Goal: Transaction & Acquisition: Purchase product/service

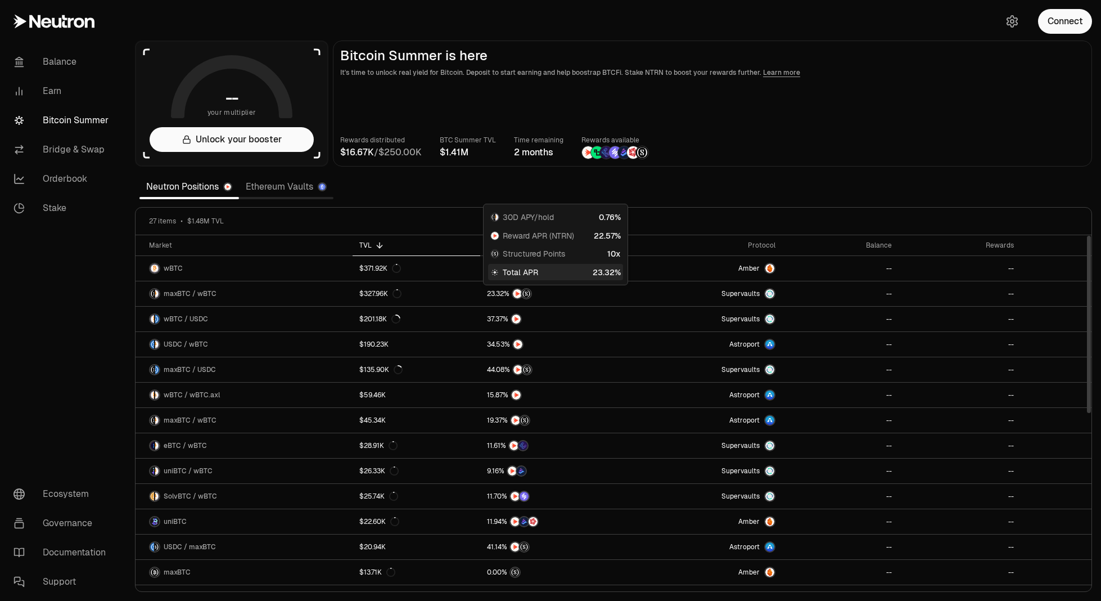
click at [864, 127] on main "Bitcoin Summer is here It's time to unlock real yield for Bitcoin. Deposit to s…" at bounding box center [712, 103] width 759 height 126
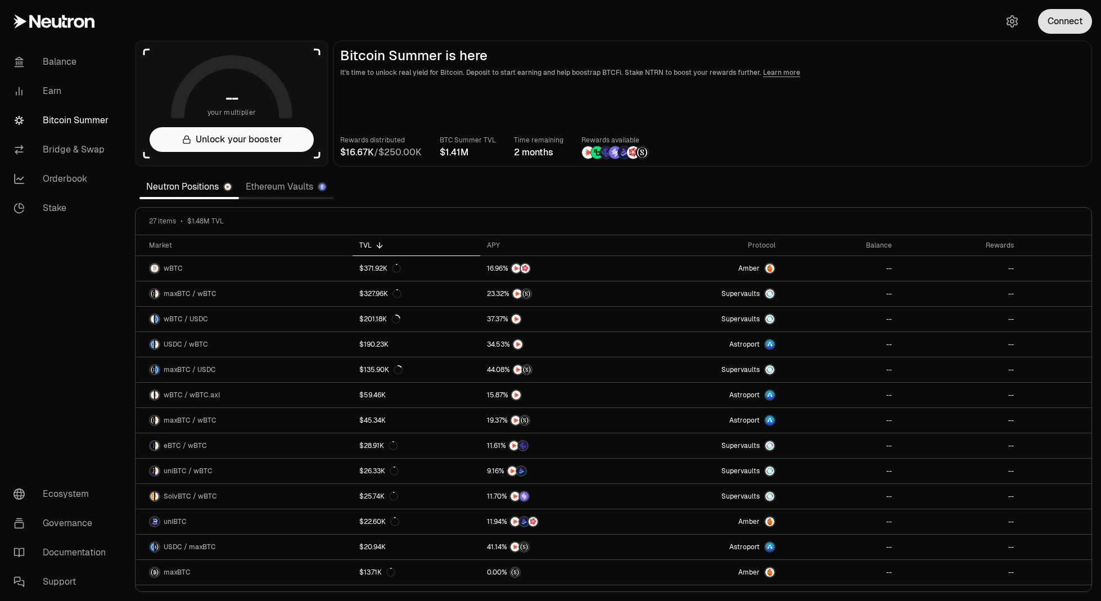
click at [1077, 27] on button "Connect" at bounding box center [1065, 21] width 54 height 25
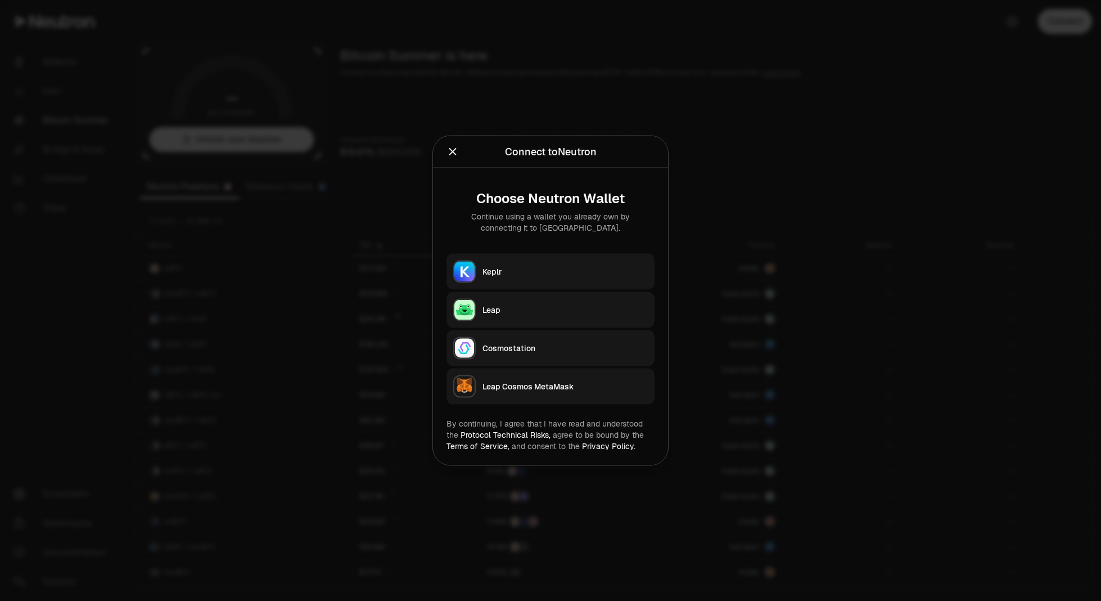
click at [511, 277] on div "Keplr" at bounding box center [565, 271] width 165 height 11
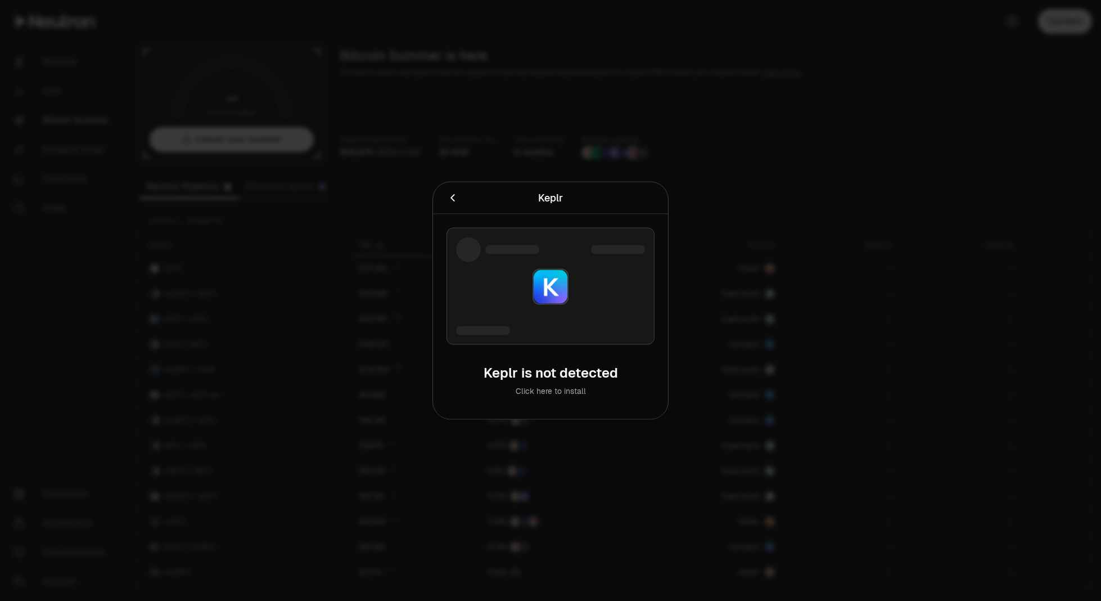
click at [448, 199] on icon "Cancel" at bounding box center [453, 198] width 12 height 12
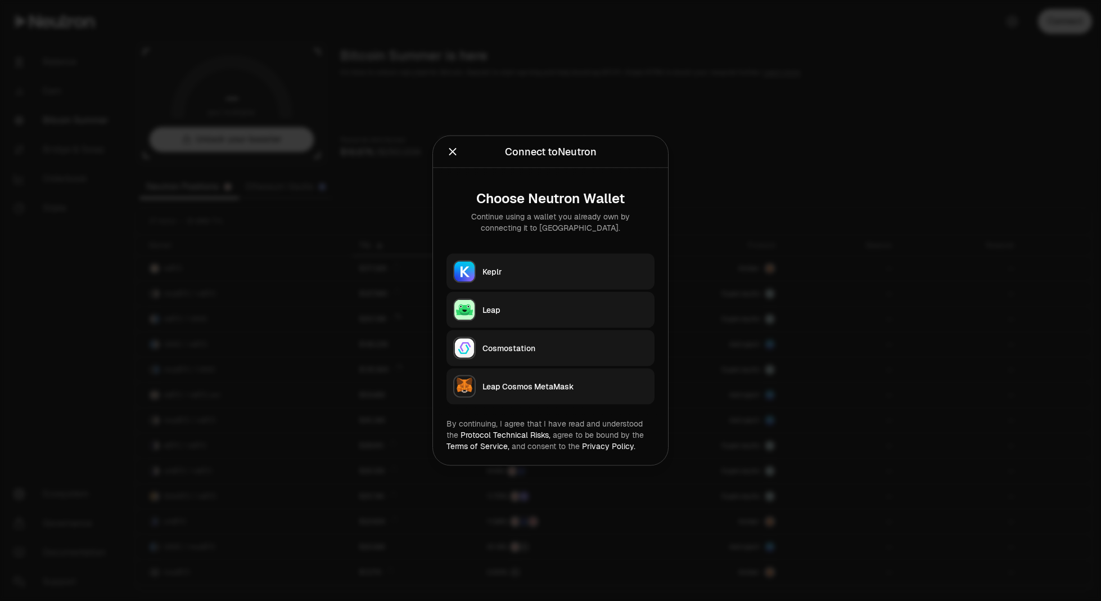
click at [530, 273] on div "Keplr" at bounding box center [565, 271] width 165 height 11
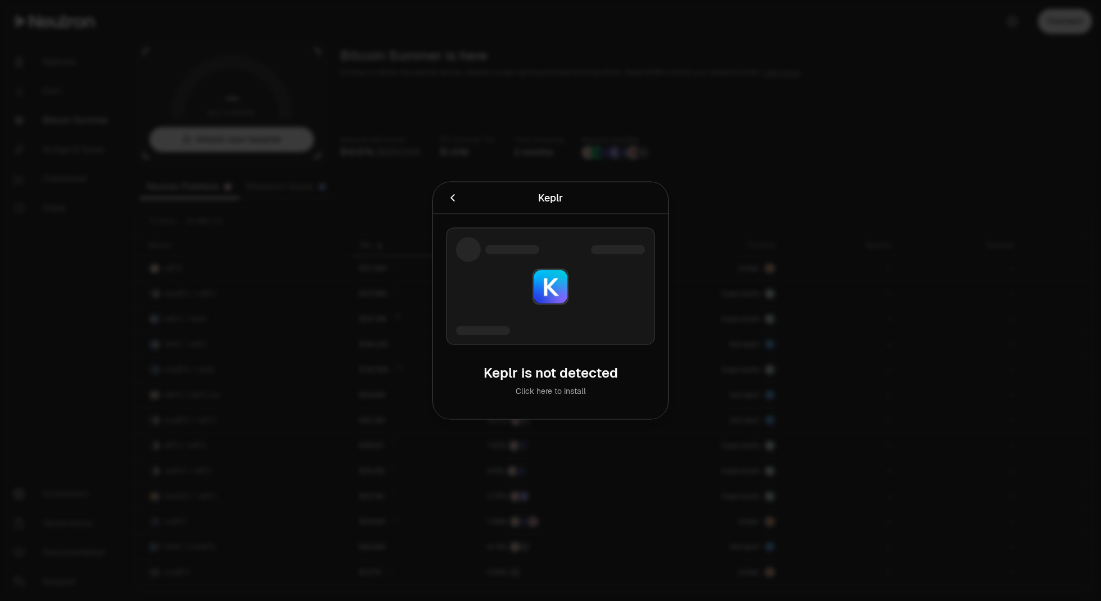
click at [441, 190] on div "Keplr Connecting to Keplr ." at bounding box center [550, 198] width 235 height 32
drag, startPoint x: 467, startPoint y: 196, endPoint x: 461, endPoint y: 201, distance: 8.0
click at [467, 197] on div at bounding box center [490, 198] width 87 height 16
click at [448, 204] on button "Cancel" at bounding box center [453, 198] width 12 height 16
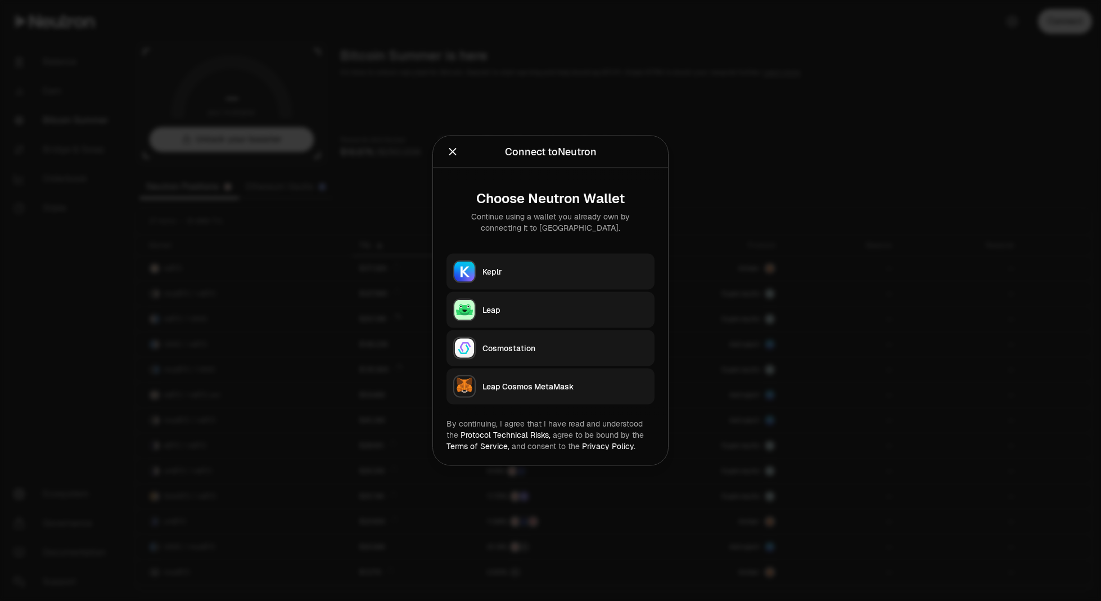
click at [665, 96] on div at bounding box center [550, 300] width 1101 height 601
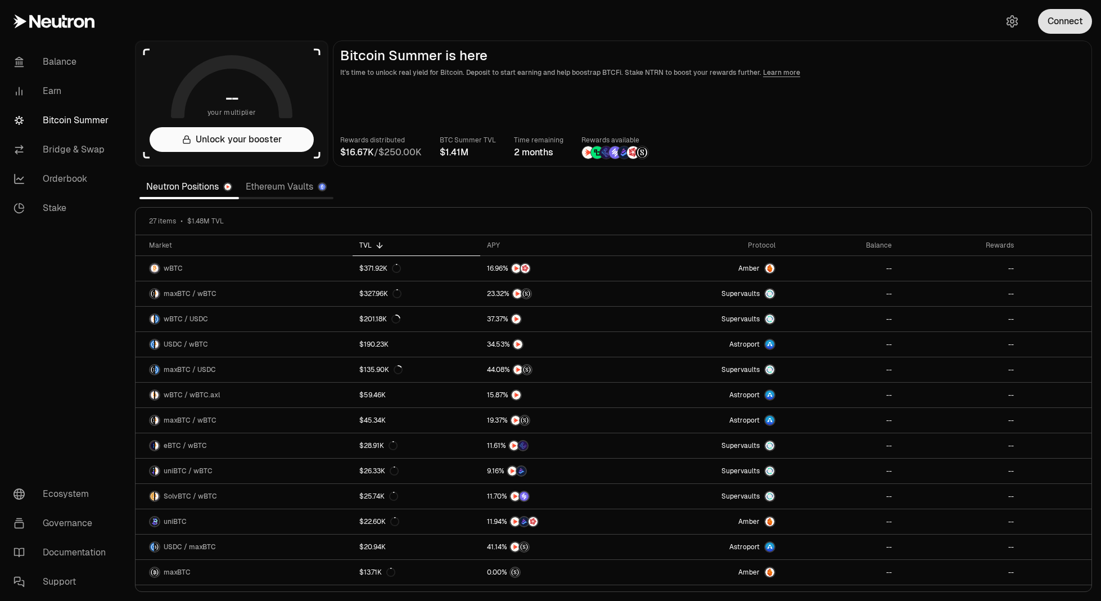
click at [1066, 20] on button "Connect" at bounding box center [1065, 21] width 54 height 25
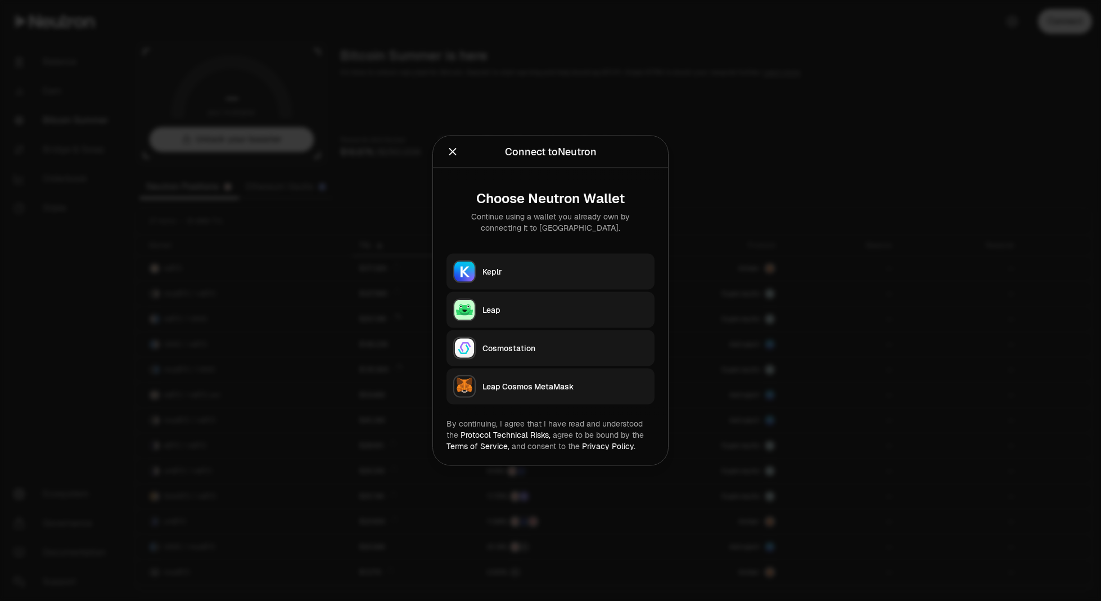
click at [545, 259] on button "Keplr" at bounding box center [551, 272] width 208 height 36
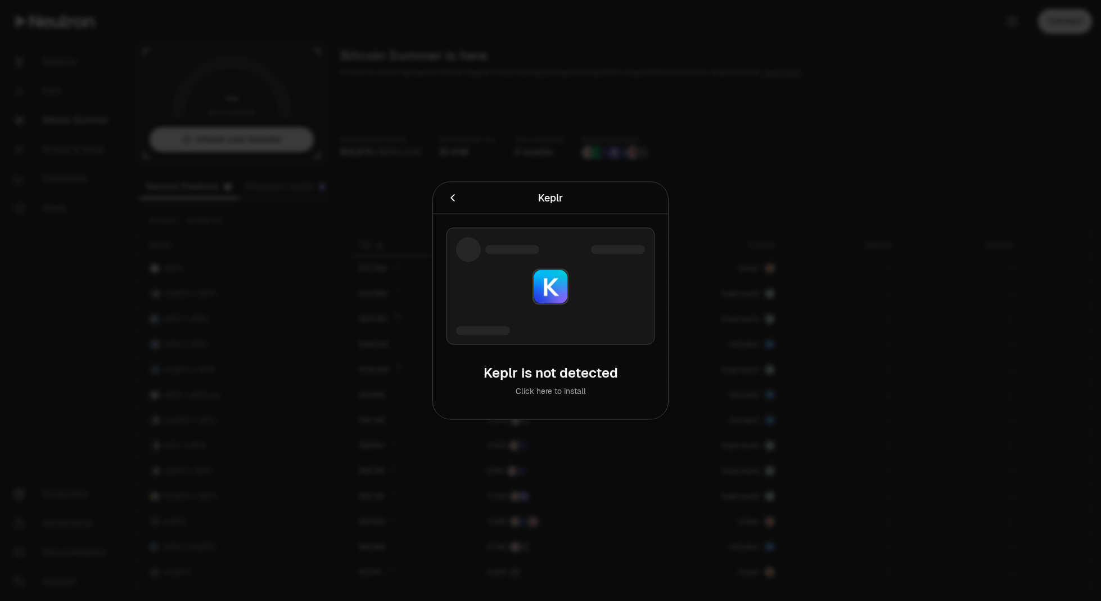
click at [711, 155] on div at bounding box center [550, 300] width 1101 height 601
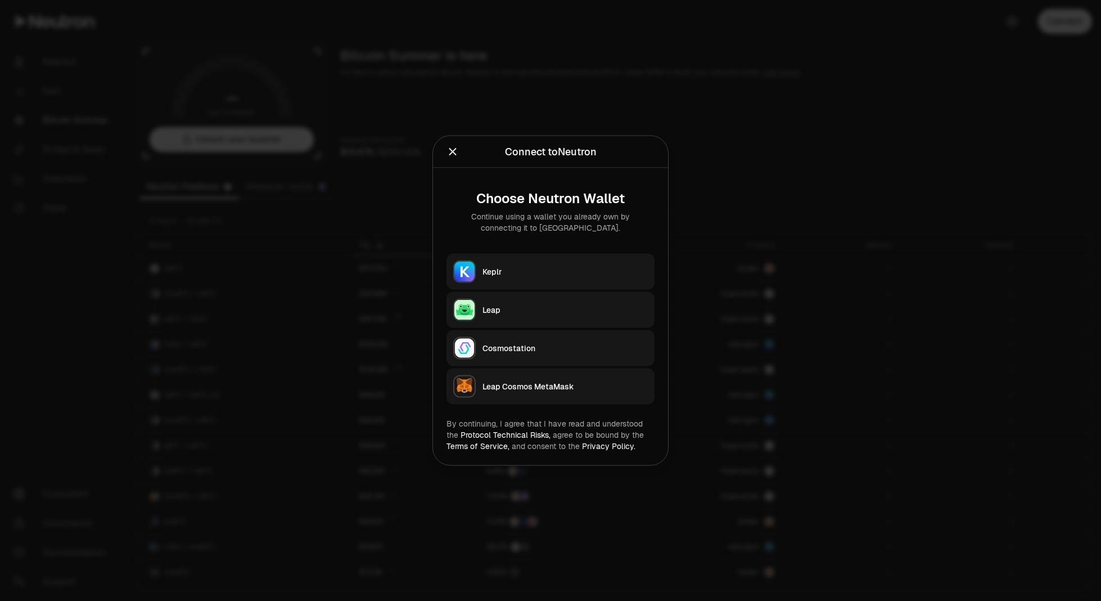
click at [585, 263] on button "Keplr" at bounding box center [551, 272] width 208 height 36
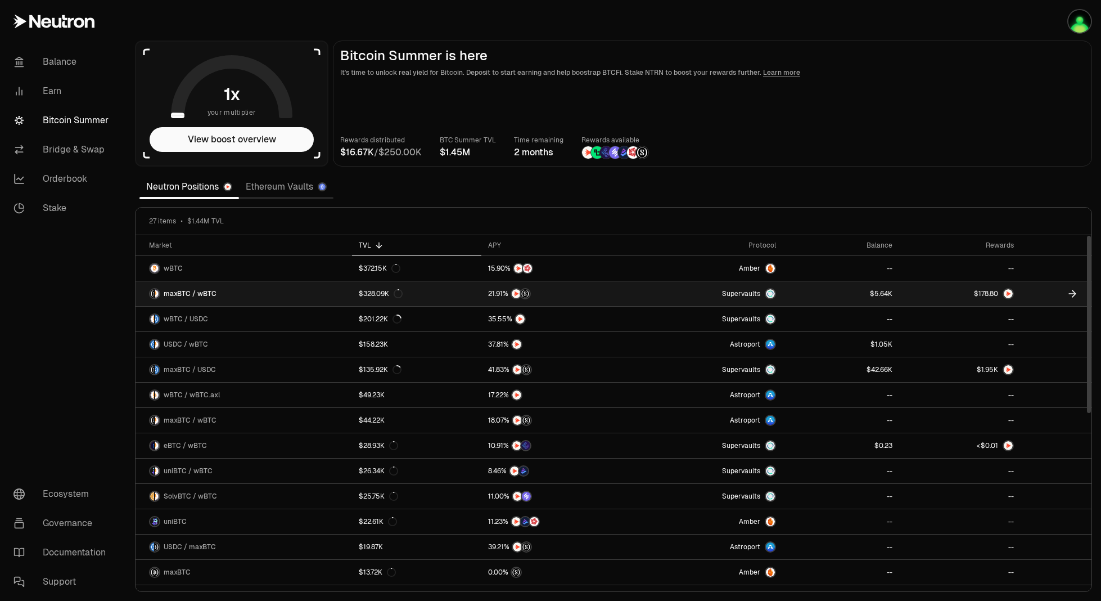
click at [703, 290] on link "Supervaults" at bounding box center [706, 293] width 152 height 25
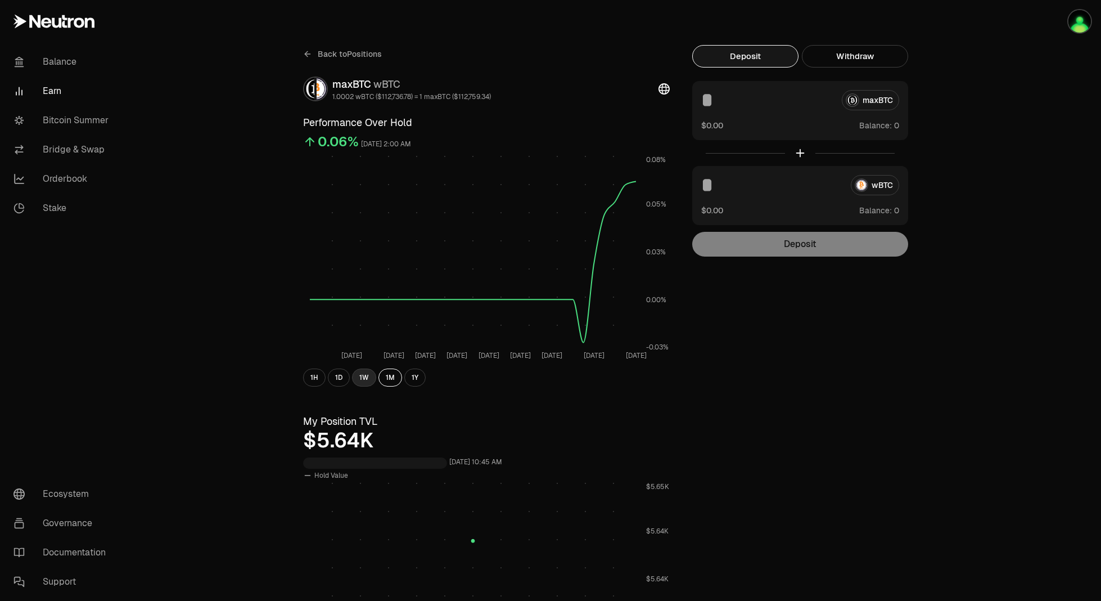
click at [368, 375] on button "1W" at bounding box center [364, 377] width 24 height 18
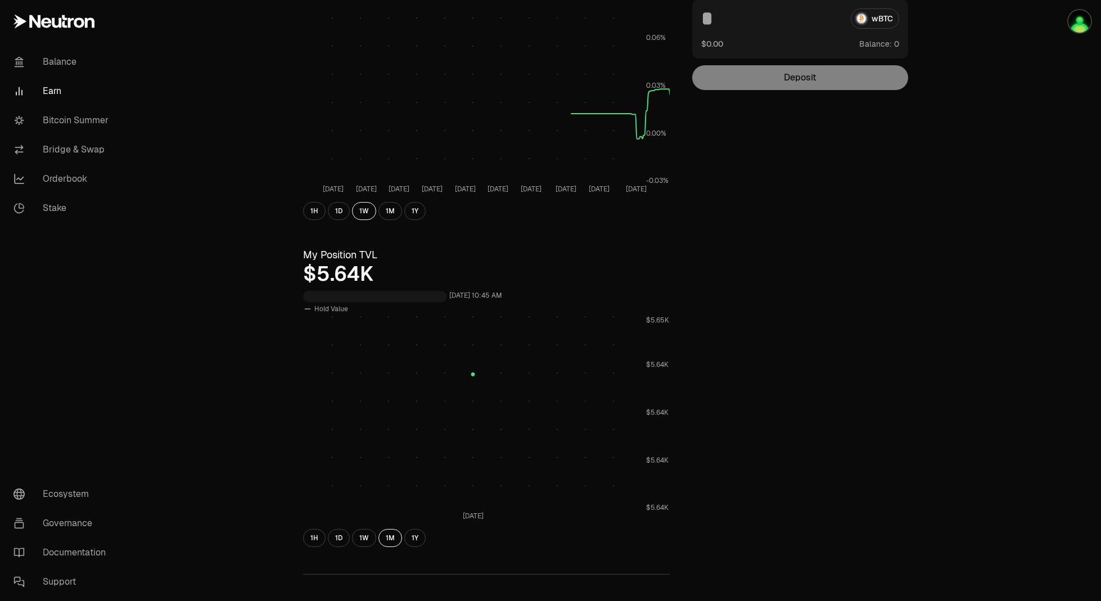
scroll to position [337, 0]
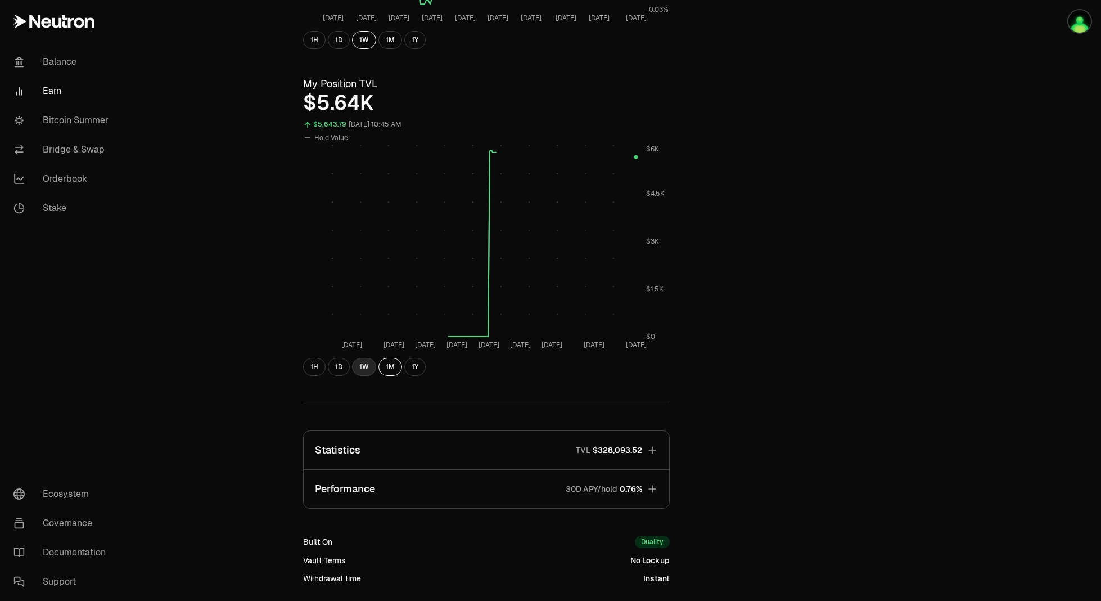
click at [367, 368] on button "1W" at bounding box center [364, 367] width 24 height 18
click at [450, 481] on button "Performance 30D APY/hold 0.76%" at bounding box center [487, 489] width 366 height 38
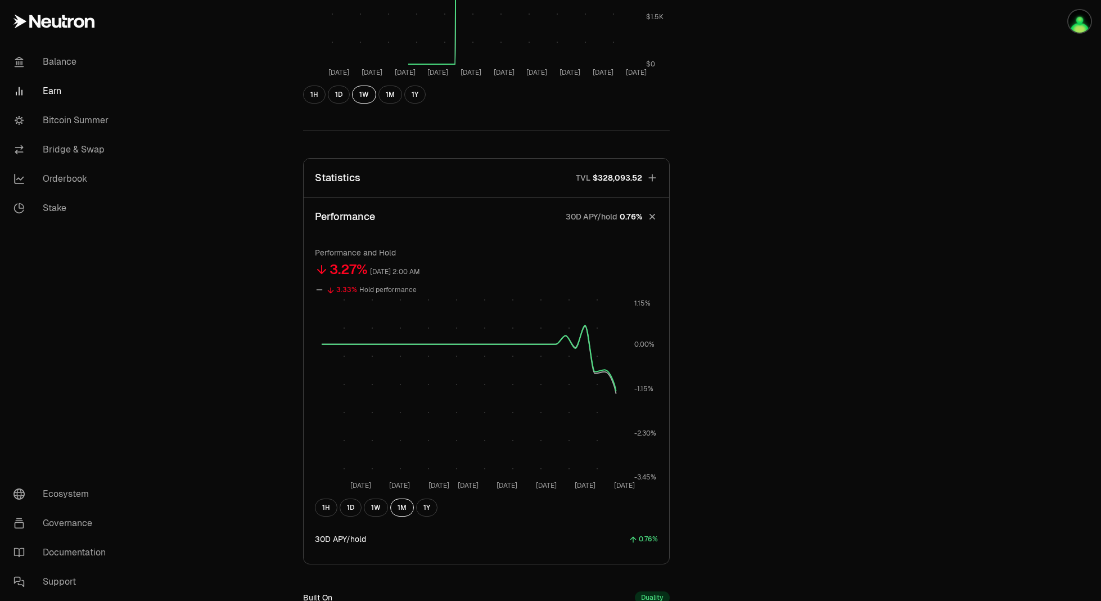
scroll to position [619, 0]
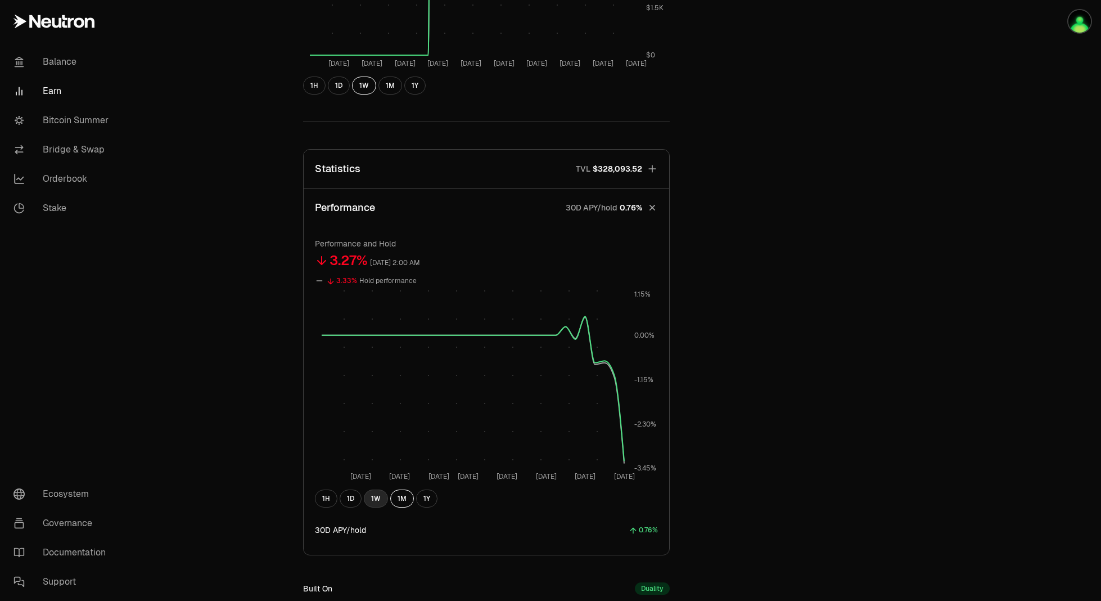
click at [375, 498] on button "1W" at bounding box center [376, 498] width 24 height 18
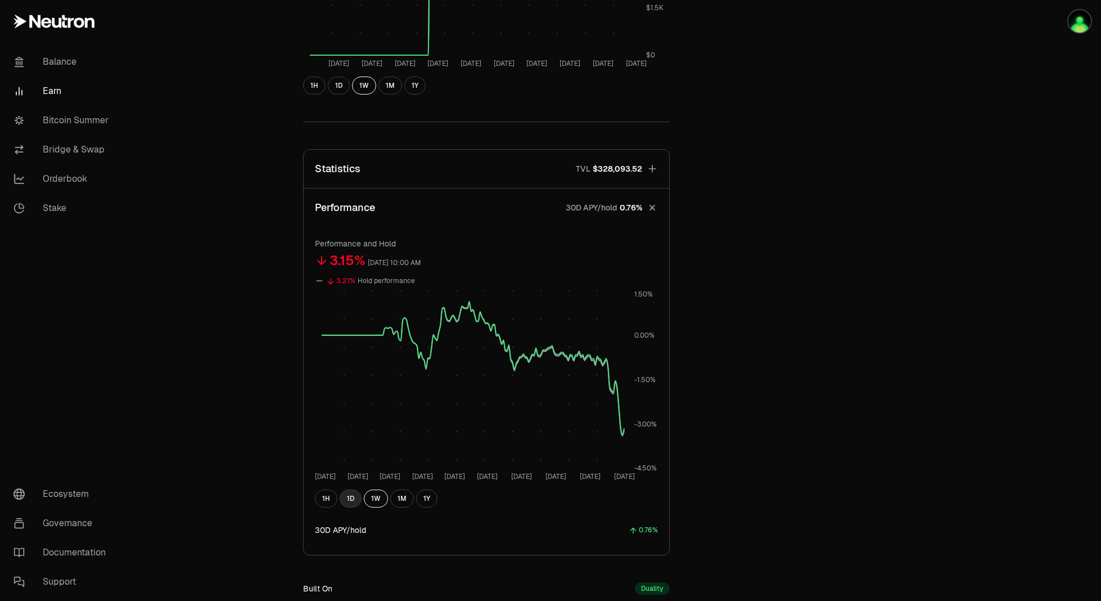
click at [345, 494] on button "1D" at bounding box center [351, 498] width 22 height 18
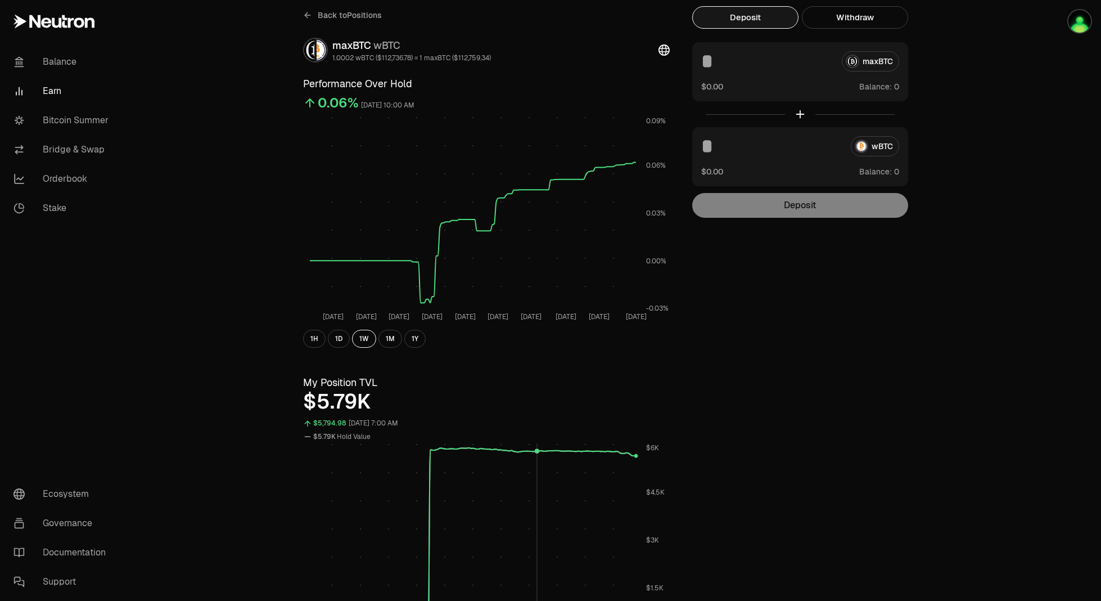
scroll to position [0, 0]
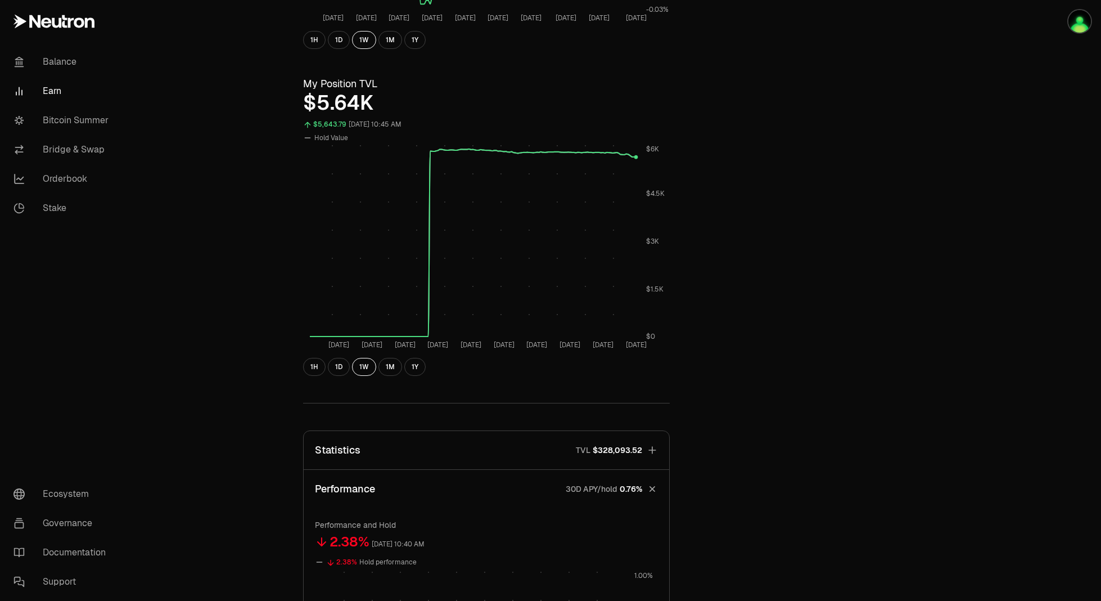
click at [526, 443] on button "Statistics TVL $328,093.52" at bounding box center [487, 450] width 366 height 38
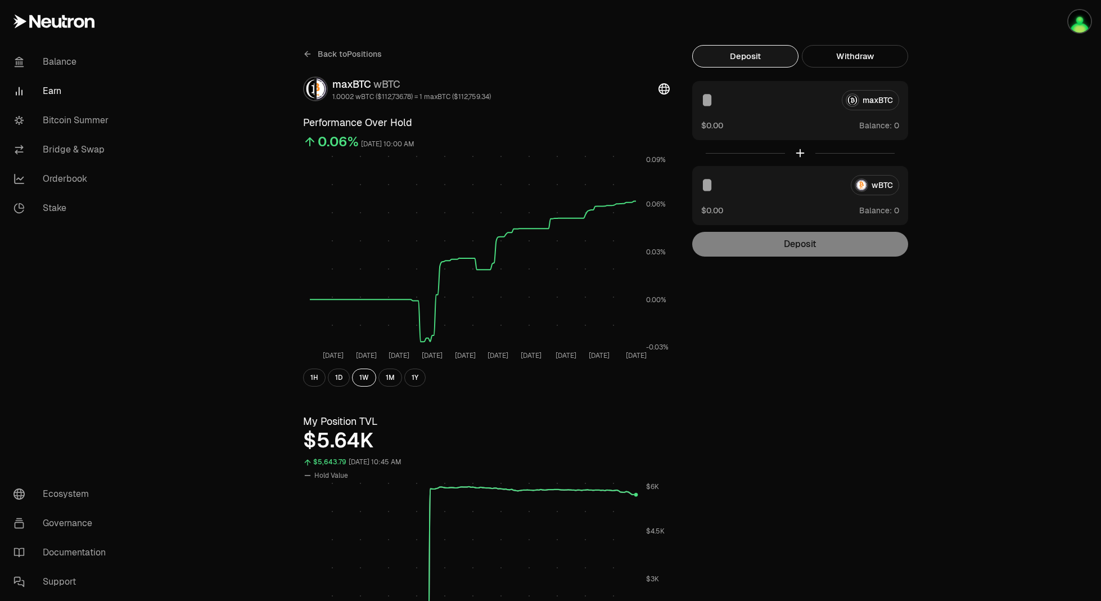
click at [322, 55] on span "Back to Positions" at bounding box center [350, 53] width 64 height 11
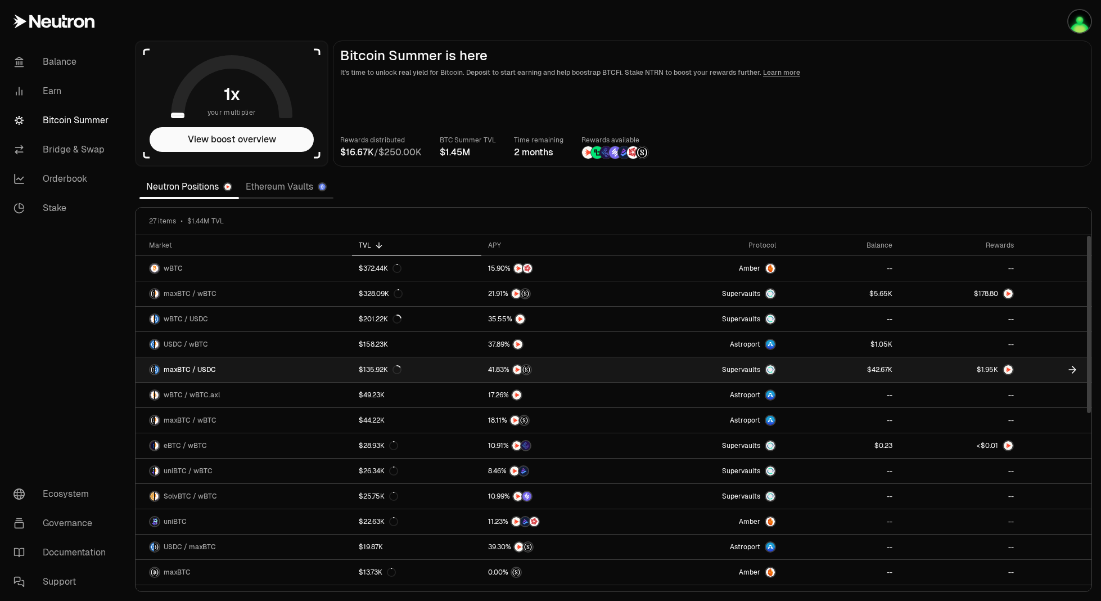
click at [327, 362] on link "maxBTC / USDC" at bounding box center [244, 369] width 217 height 25
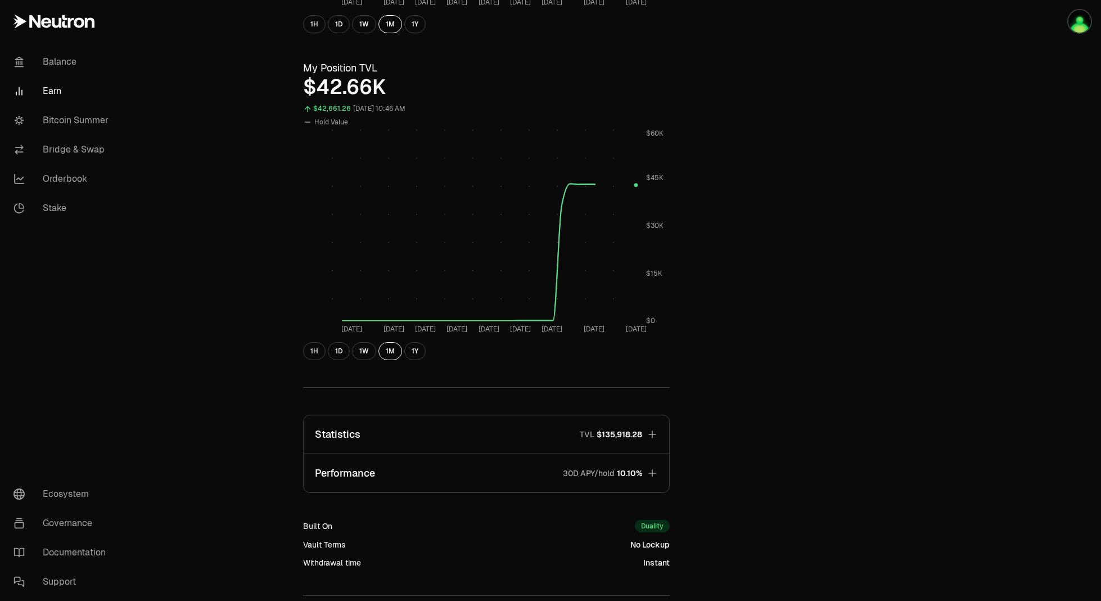
scroll to position [456, 0]
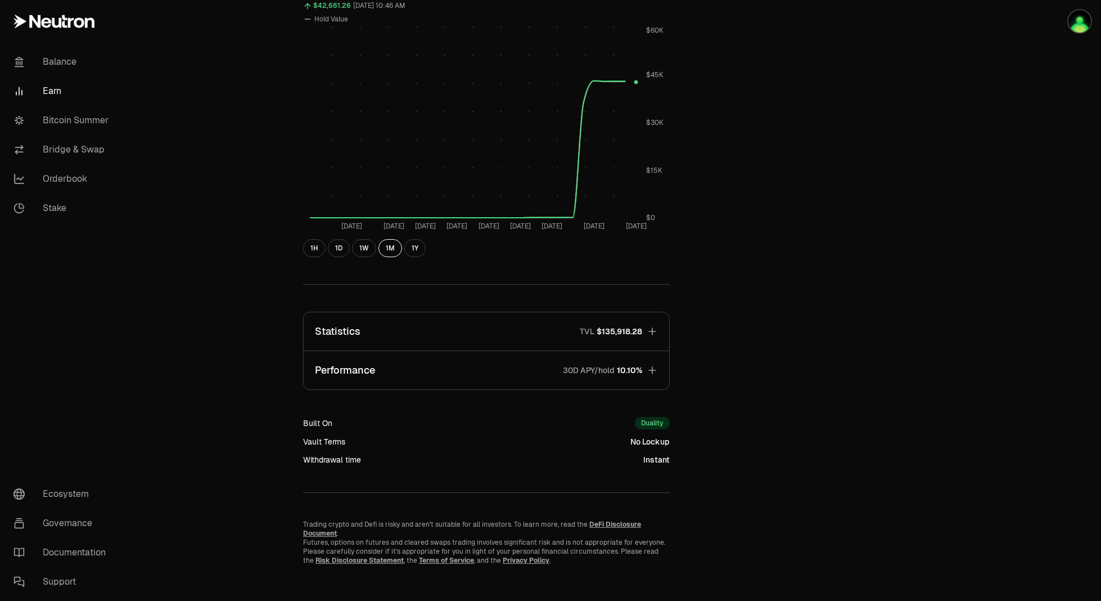
click at [378, 363] on button "Performance 30D APY/hold 10.10%" at bounding box center [487, 370] width 366 height 38
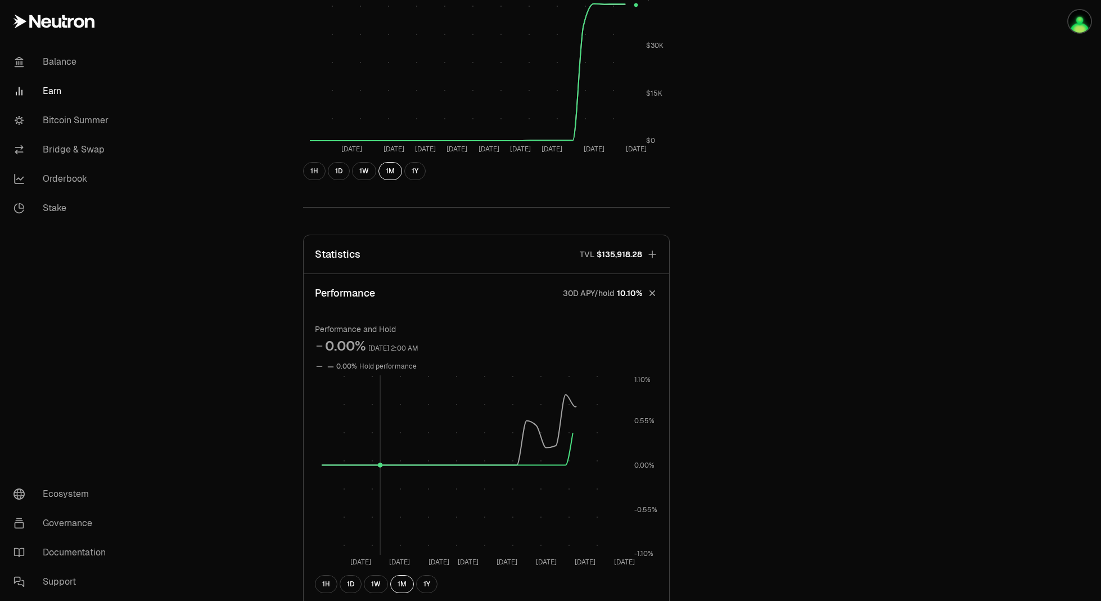
scroll to position [681, 0]
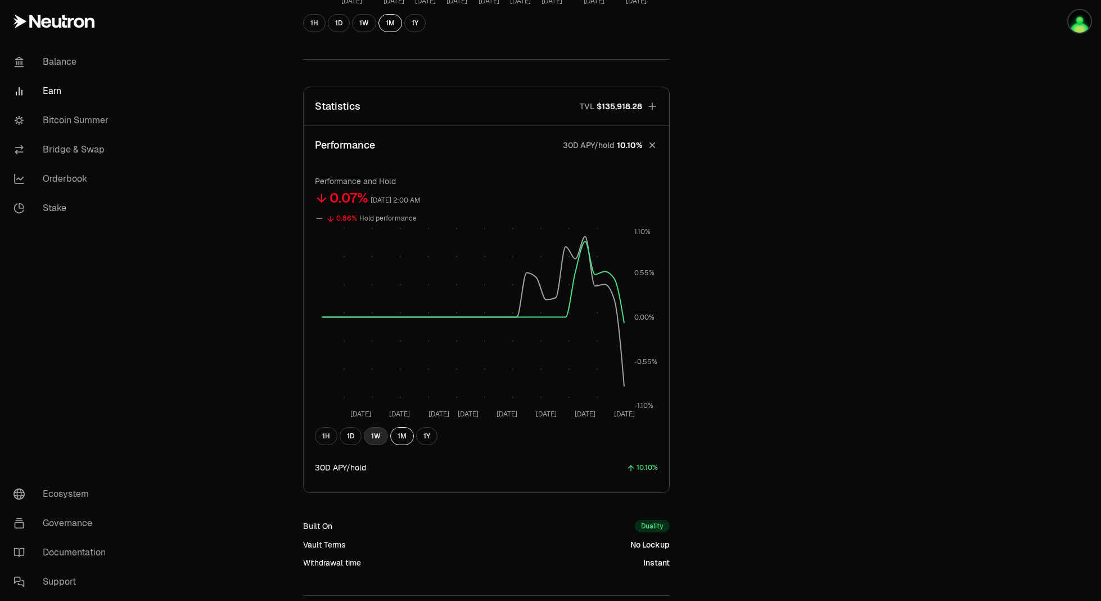
click at [382, 438] on button "1W" at bounding box center [376, 436] width 24 height 18
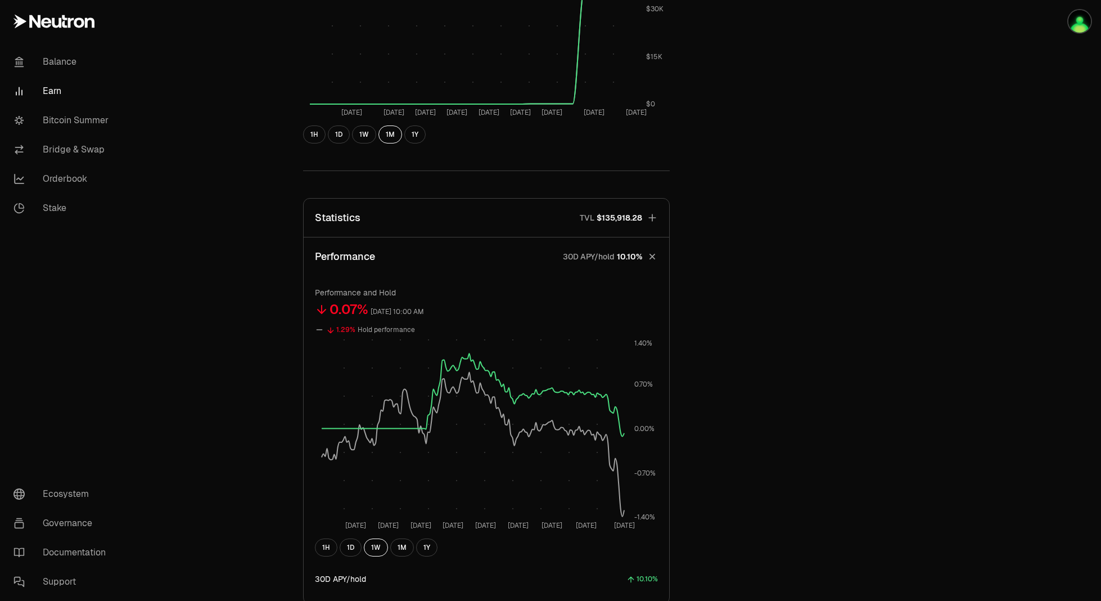
scroll to position [447, 0]
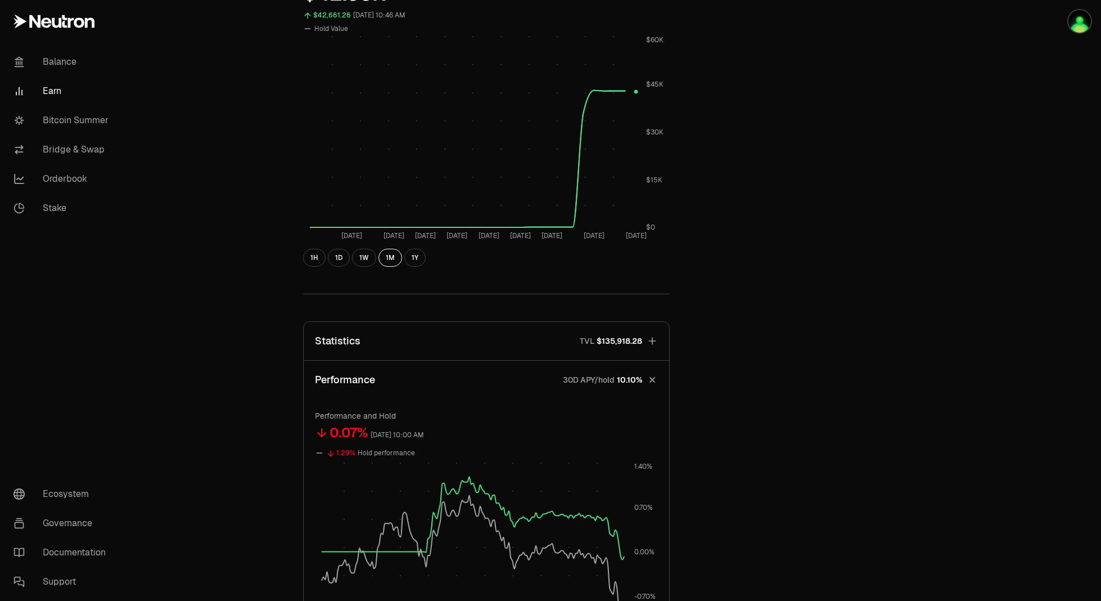
click at [475, 351] on button "Statistics TVL $135,918.28" at bounding box center [487, 341] width 366 height 38
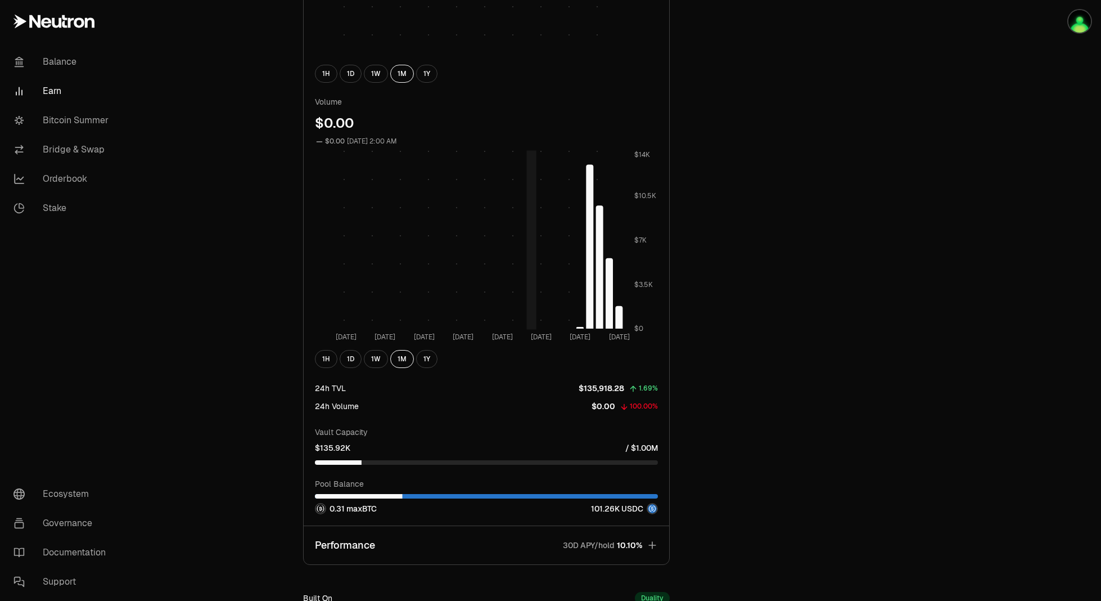
scroll to position [1065, 0]
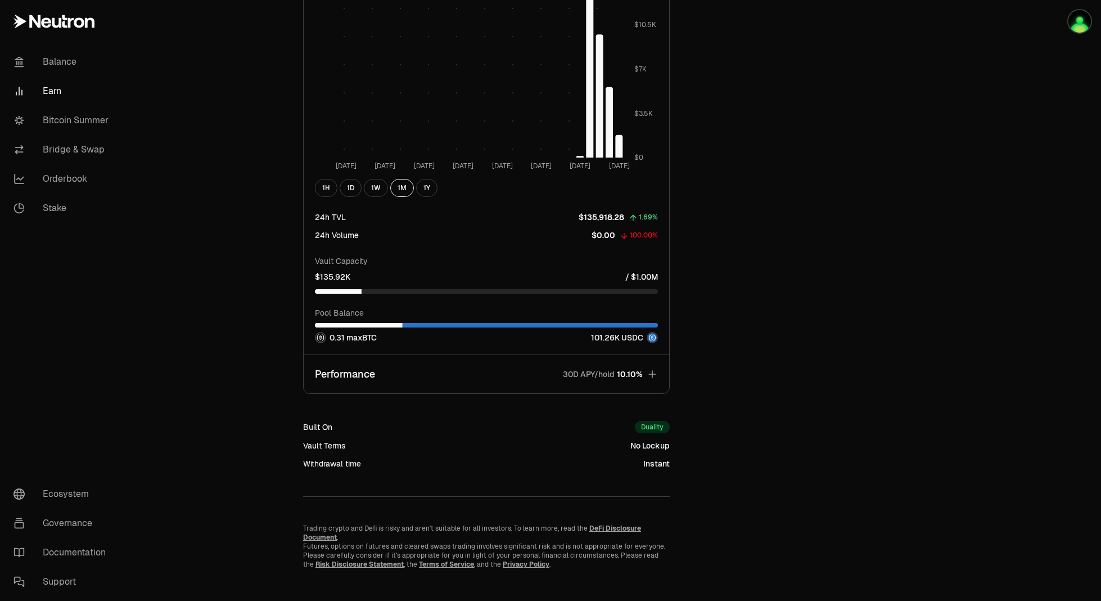
click at [530, 362] on button "Performance 30D APY/hold 10.10%" at bounding box center [487, 374] width 366 height 38
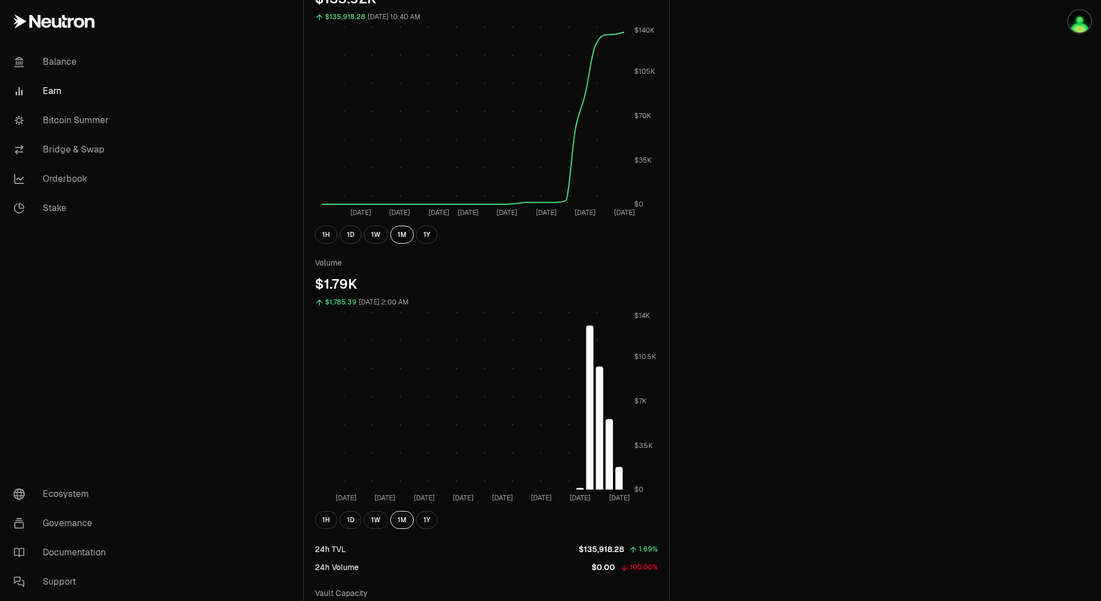
scroll to position [784, 0]
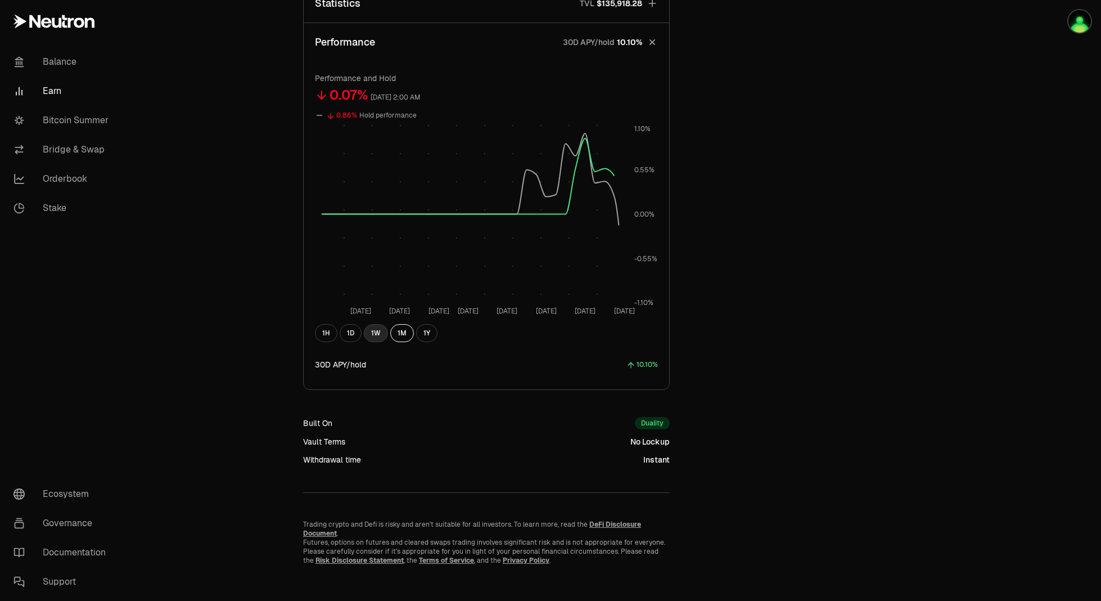
click at [368, 330] on button "1W" at bounding box center [376, 333] width 24 height 18
click at [356, 334] on button "1D" at bounding box center [351, 333] width 22 height 18
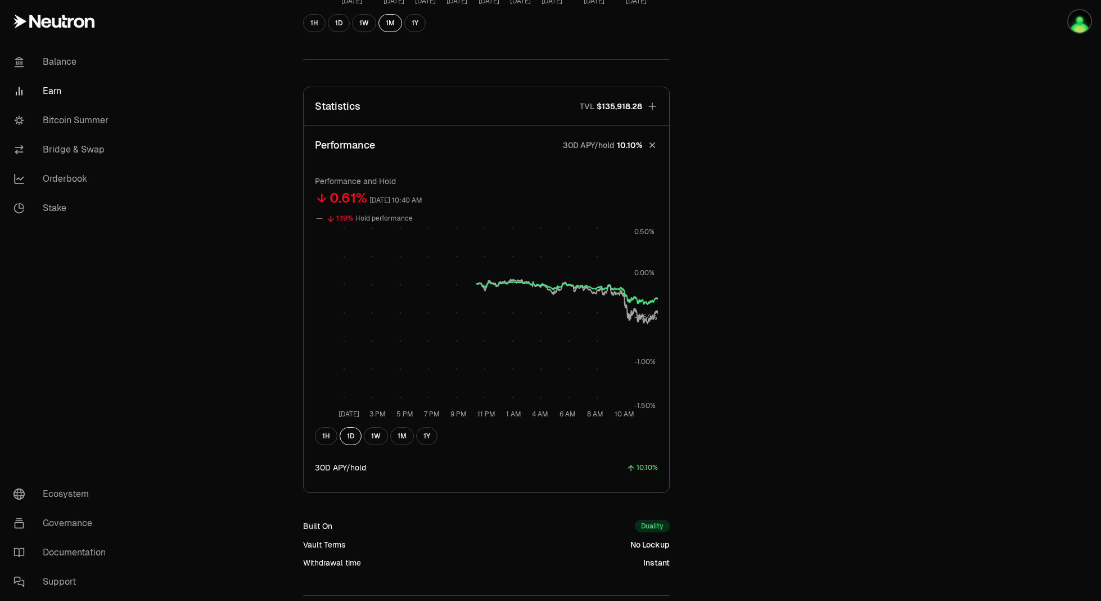
scroll to position [671, 0]
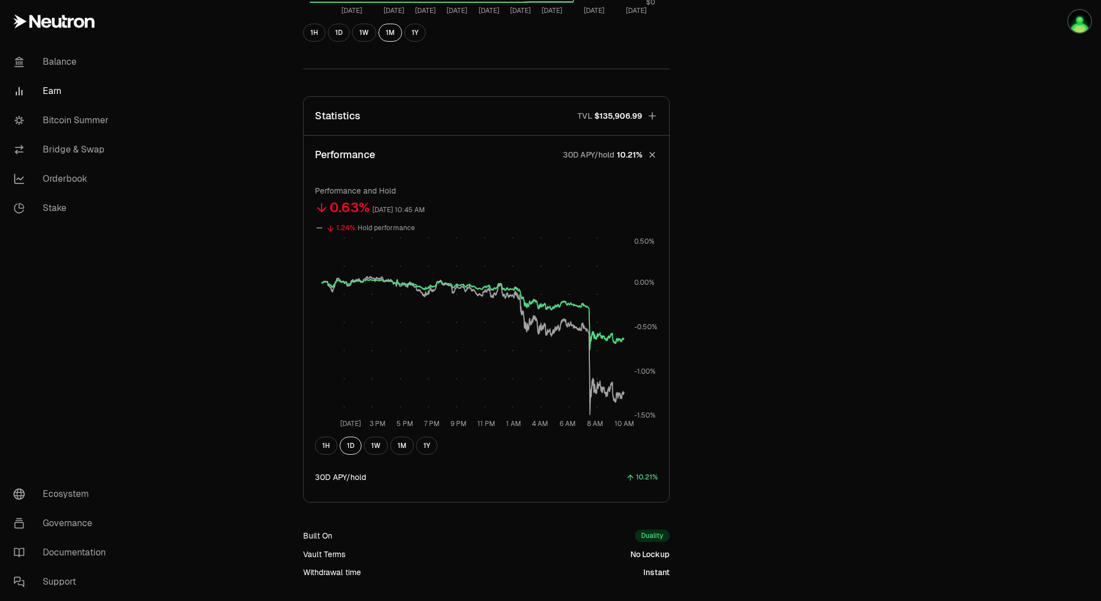
click at [760, 435] on div "Back to Positions maxBTC USDC 112,797.6226 USDC ($1.00) = 1 maxBTC ($112,759.34…" at bounding box center [614, 26] width 648 height 1304
click at [868, 245] on div "Back to Positions maxBTC USDC 112,797.6226 USDC ($1.00) = 1 maxBTC ($112,759.34…" at bounding box center [614, 26] width 648 height 1304
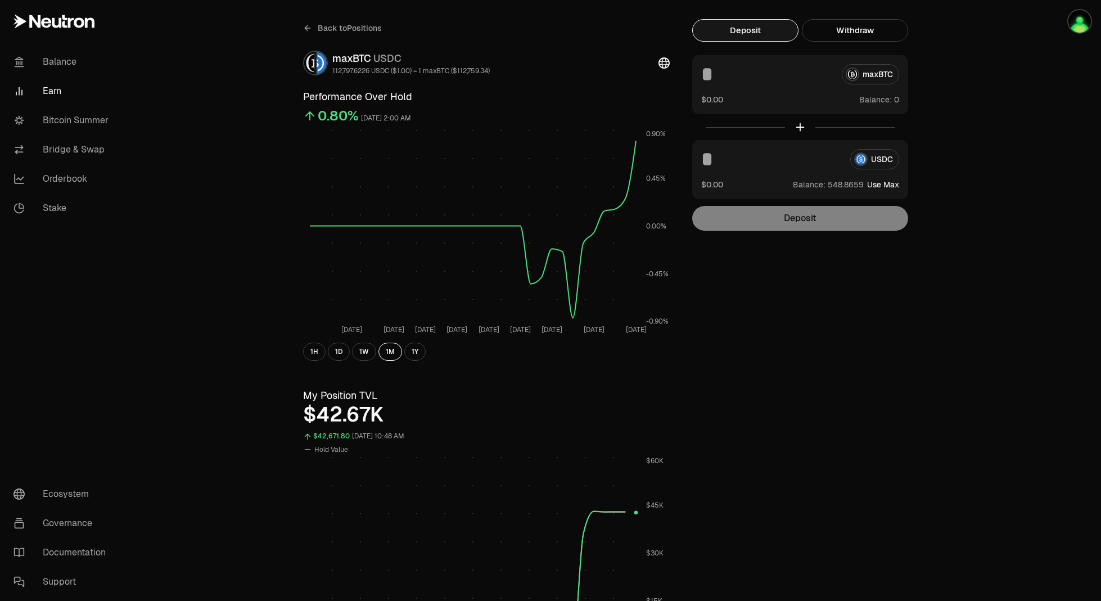
scroll to position [0, 0]
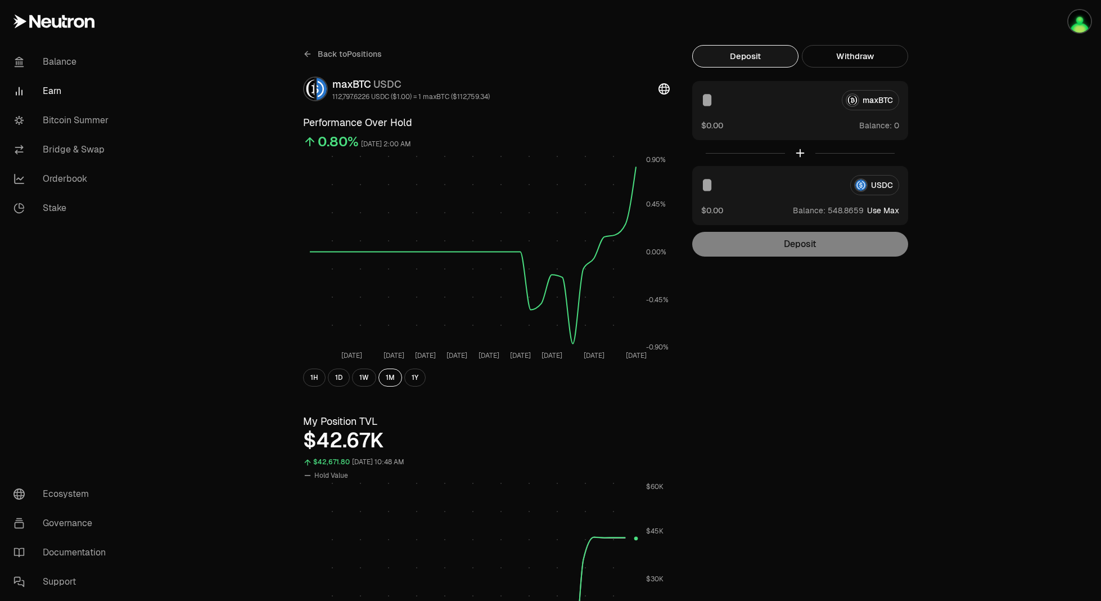
click at [322, 55] on span "Back to Positions" at bounding box center [350, 53] width 64 height 11
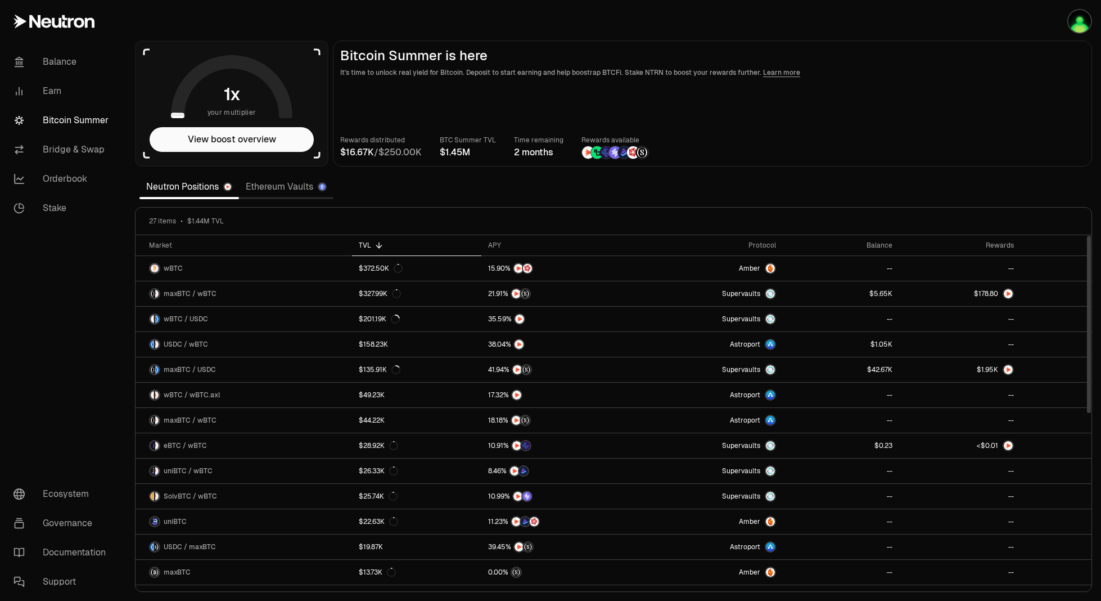
click at [305, 188] on link "Ethereum Vaults" at bounding box center [286, 186] width 94 height 22
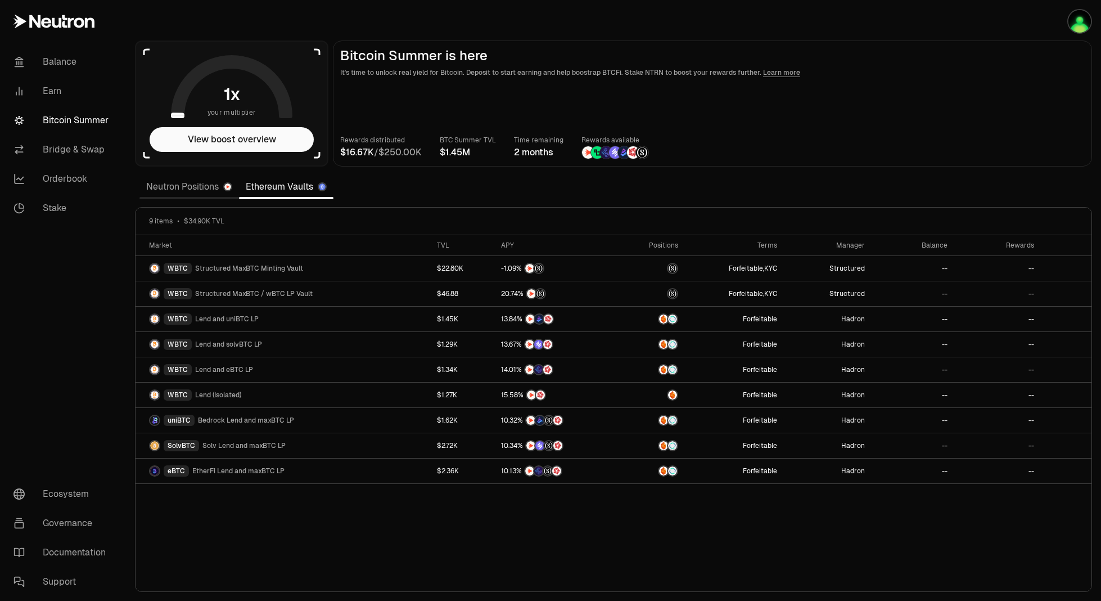
click at [913, 65] on header "Bitcoin Summer is here It's time to unlock real yield for Bitcoin. Deposit to s…" at bounding box center [712, 63] width 745 height 30
click at [186, 191] on link "Neutron Positions" at bounding box center [189, 186] width 100 height 22
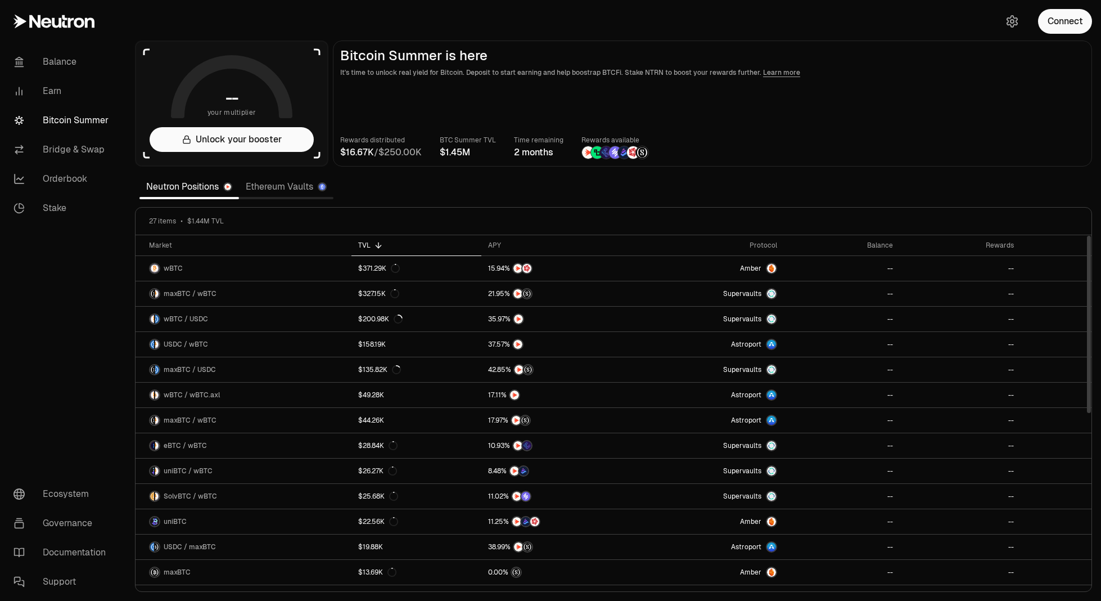
click at [285, 196] on link "Ethereum Vaults" at bounding box center [286, 186] width 94 height 22
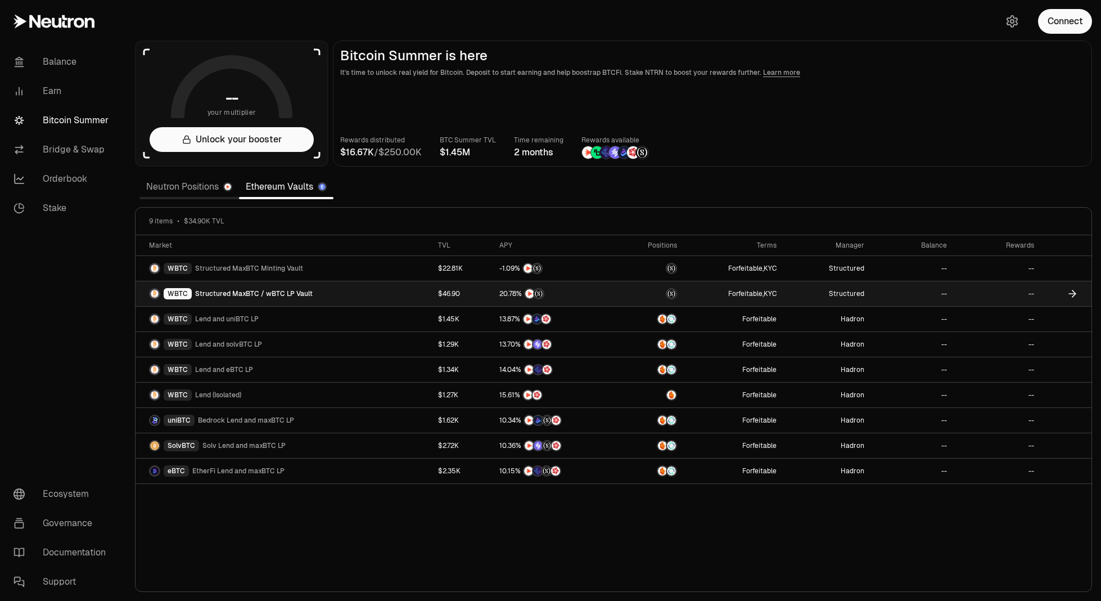
click at [373, 296] on link "WBTC Structured MaxBTC / wBTC LP Vault" at bounding box center [284, 293] width 296 height 25
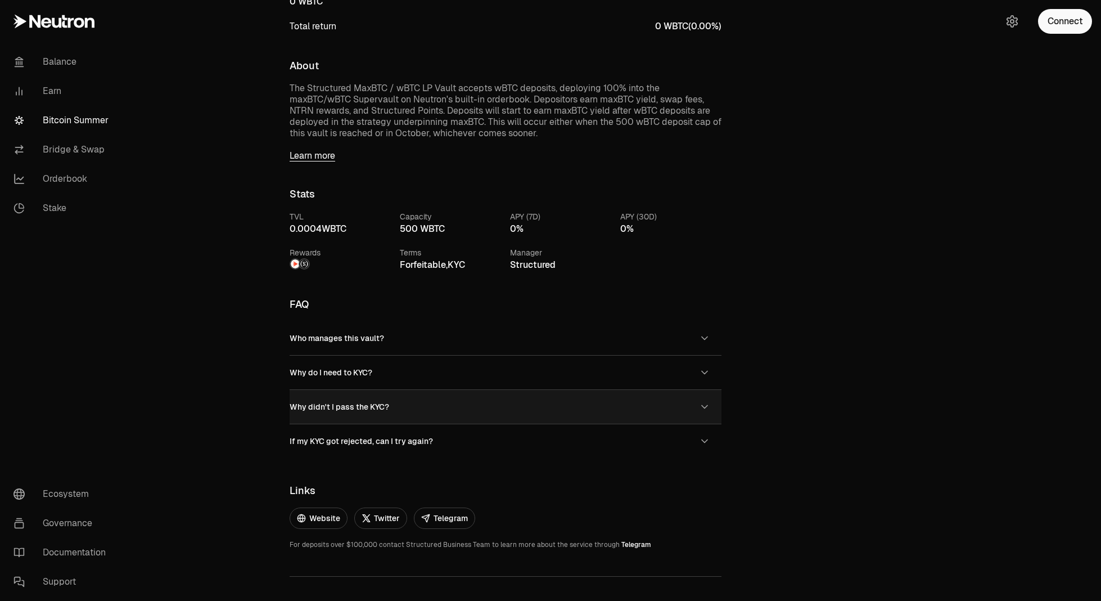
scroll to position [420, 0]
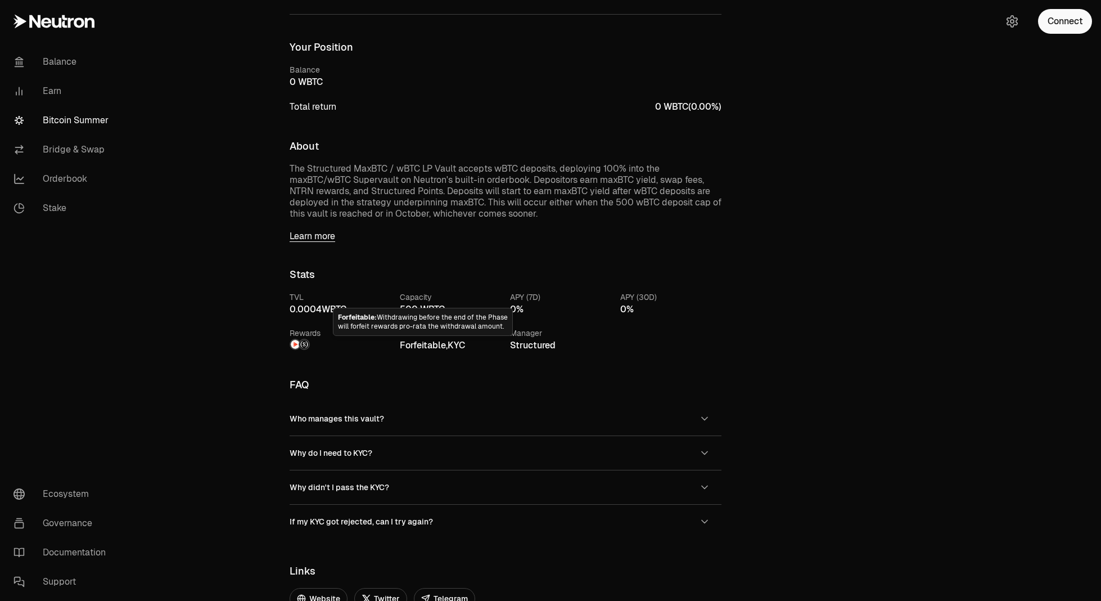
click at [310, 236] on link "Learn more" at bounding box center [506, 236] width 432 height 11
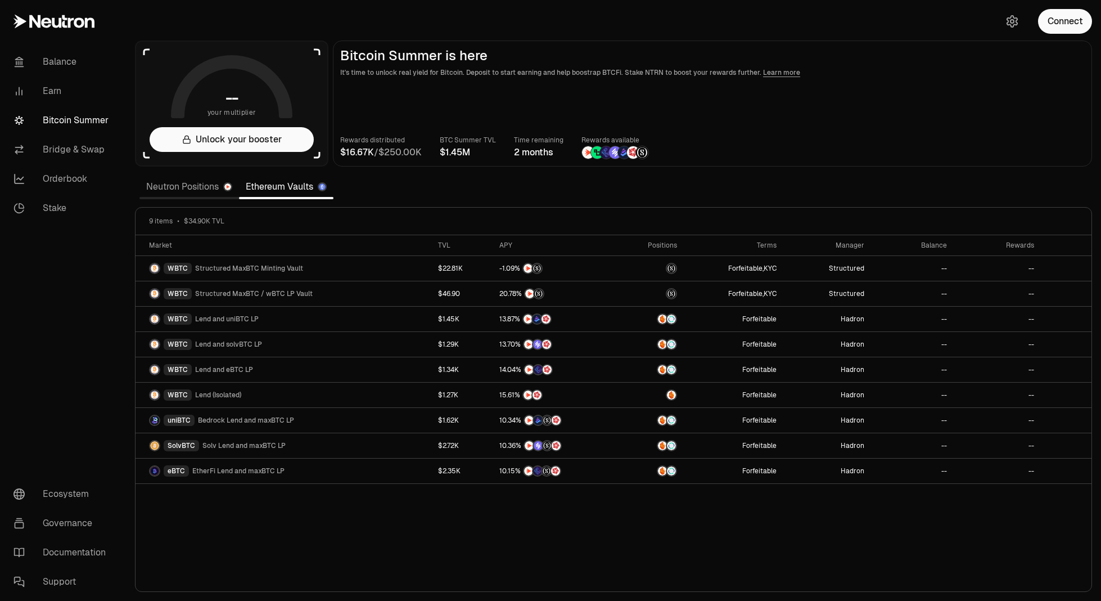
click at [178, 184] on link "Neutron Positions" at bounding box center [189, 186] width 100 height 22
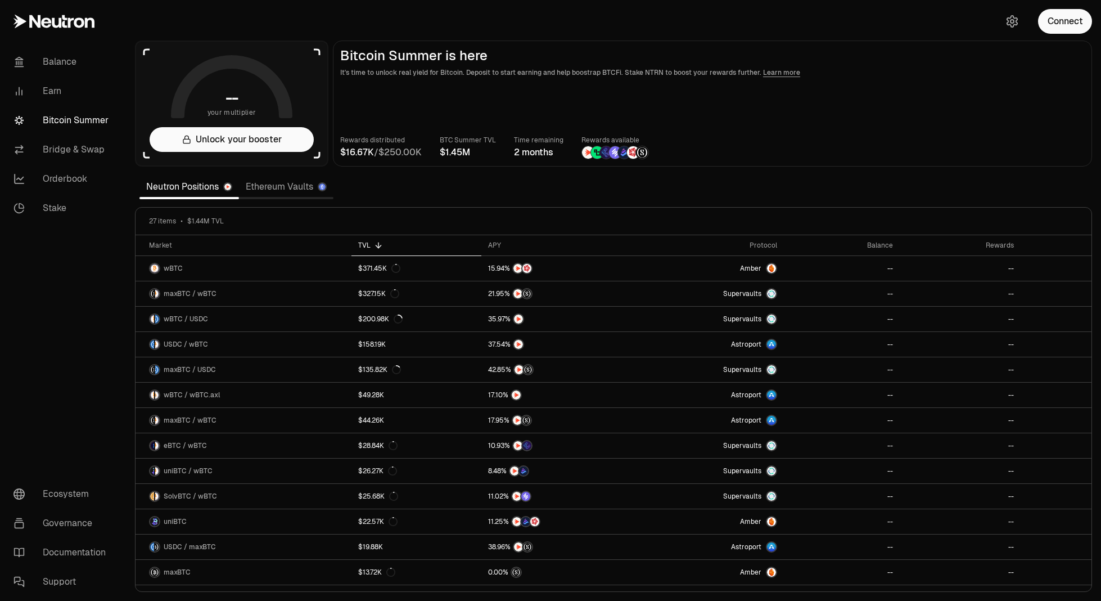
click at [276, 193] on link "Ethereum Vaults" at bounding box center [286, 186] width 94 height 22
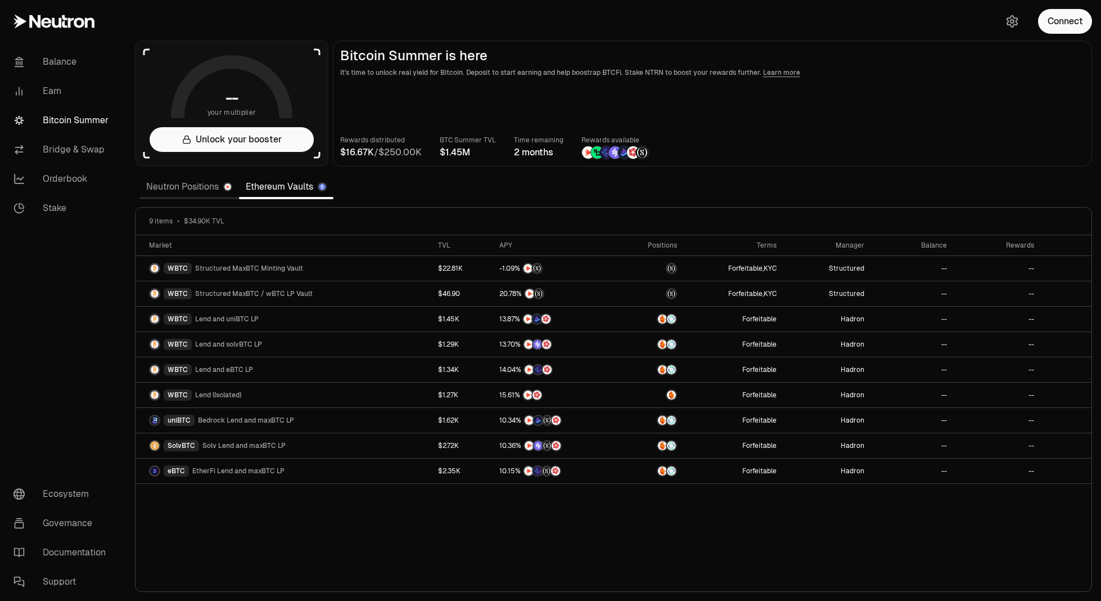
click at [197, 186] on link "Neutron Positions" at bounding box center [189, 186] width 100 height 22
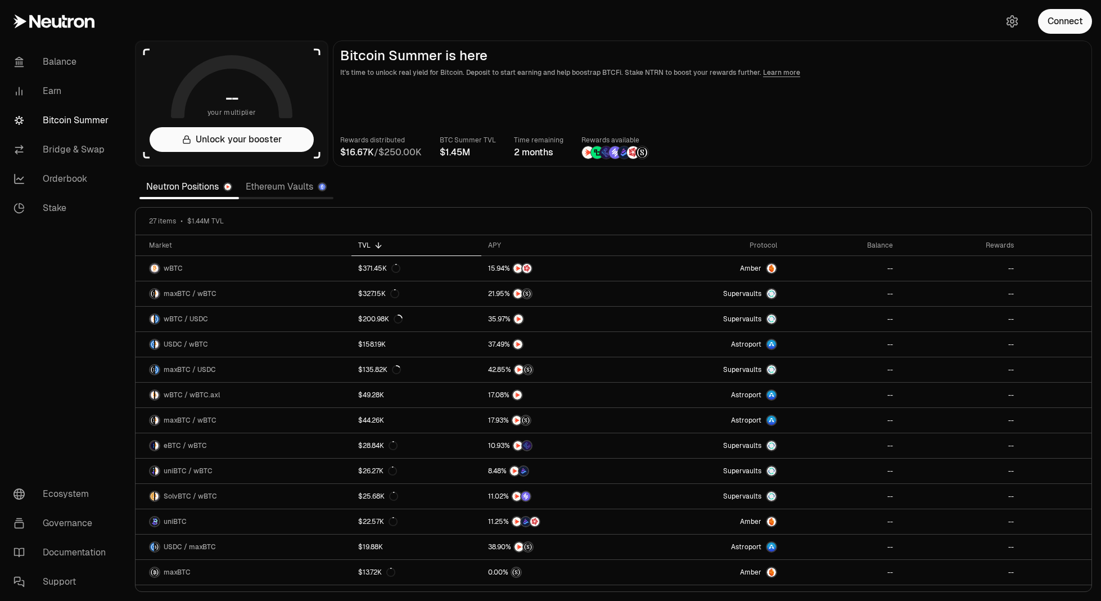
click at [266, 196] on link "Ethereum Vaults" at bounding box center [286, 186] width 94 height 22
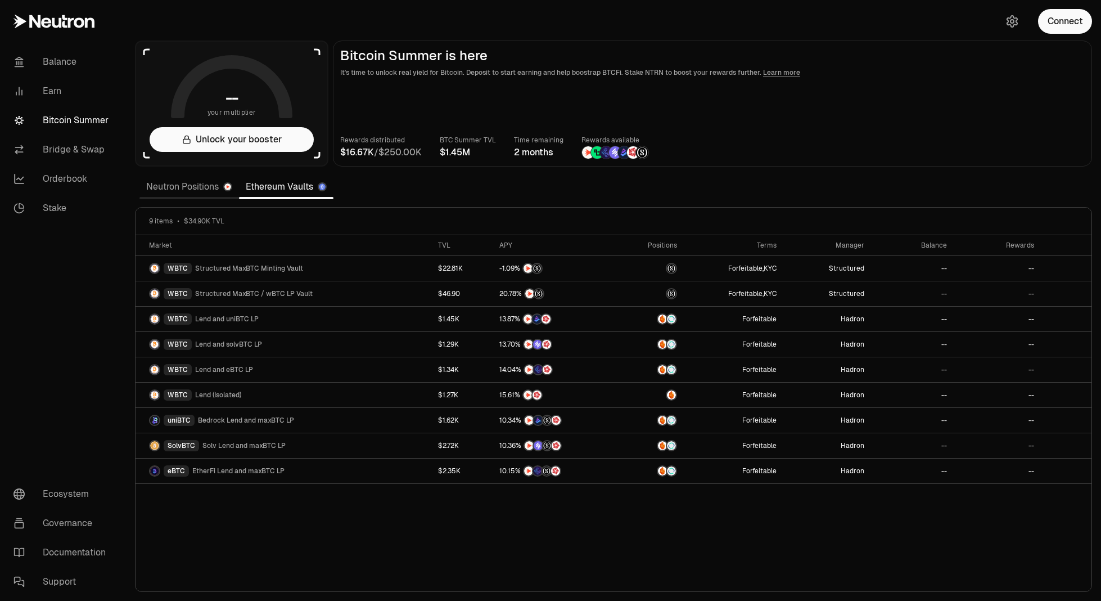
click at [190, 186] on link "Neutron Positions" at bounding box center [189, 186] width 100 height 22
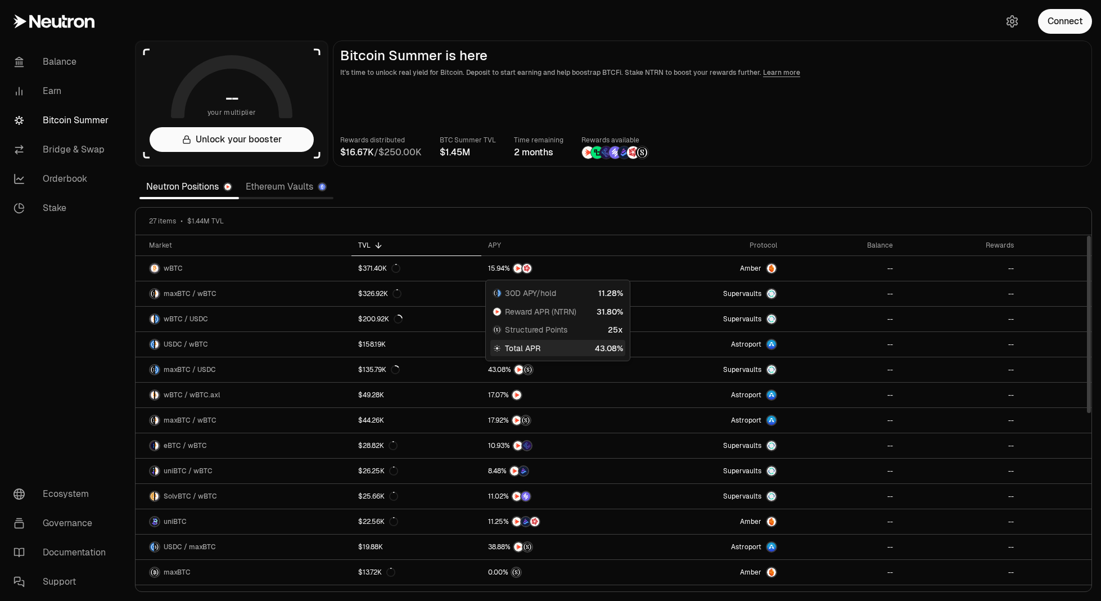
click at [286, 190] on link "Ethereum Vaults" at bounding box center [286, 186] width 94 height 22
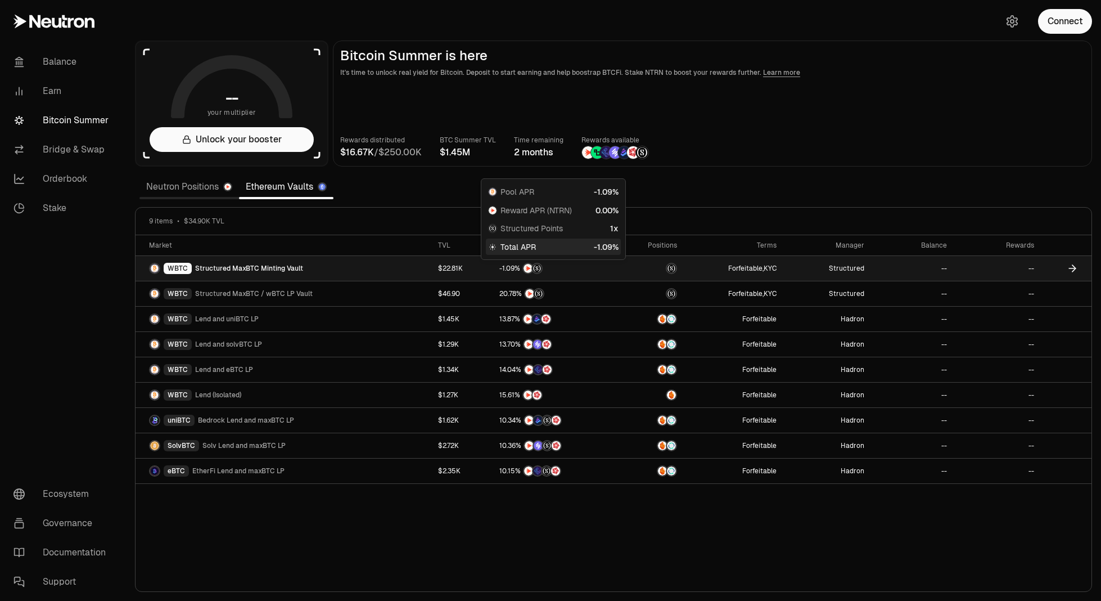
click at [500, 265] on span "-" at bounding box center [500, 268] width 3 height 7
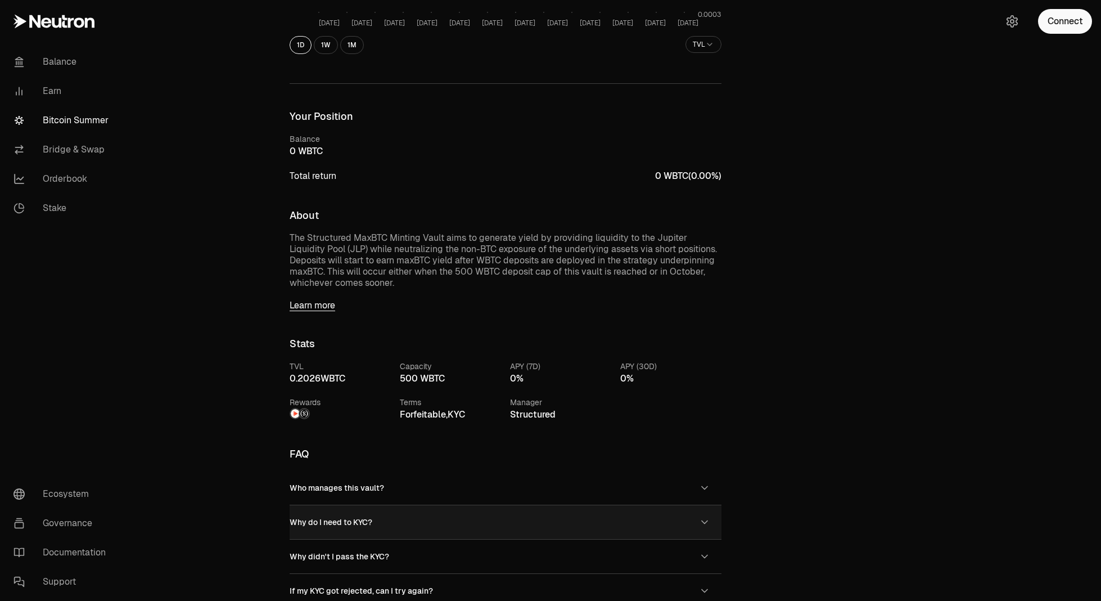
scroll to position [335, 0]
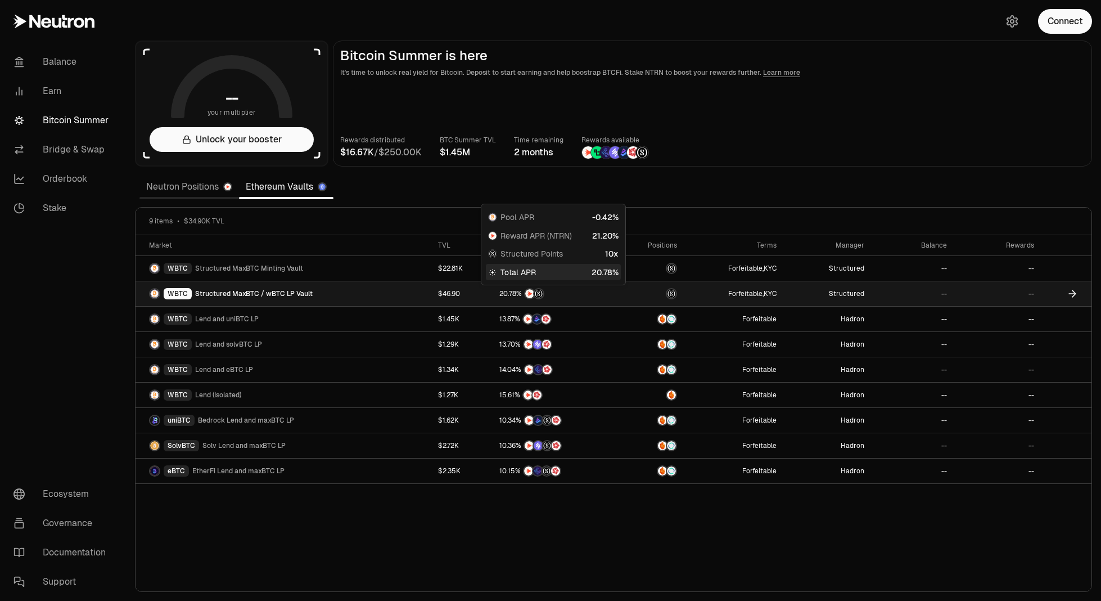
click at [509, 290] on span "7" at bounding box center [510, 294] width 3 height 8
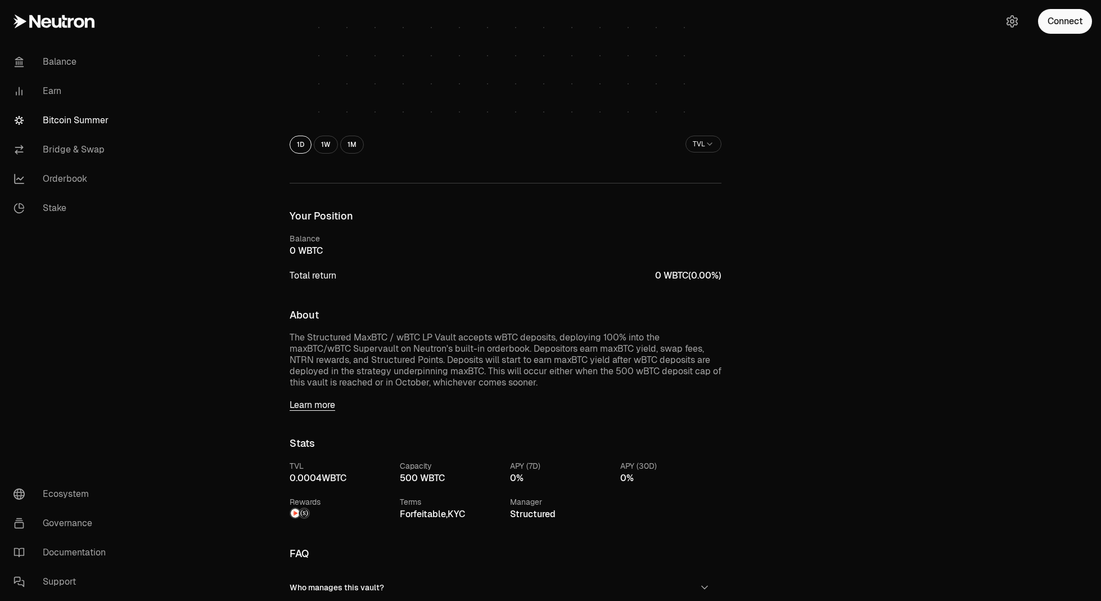
scroll to position [26, 0]
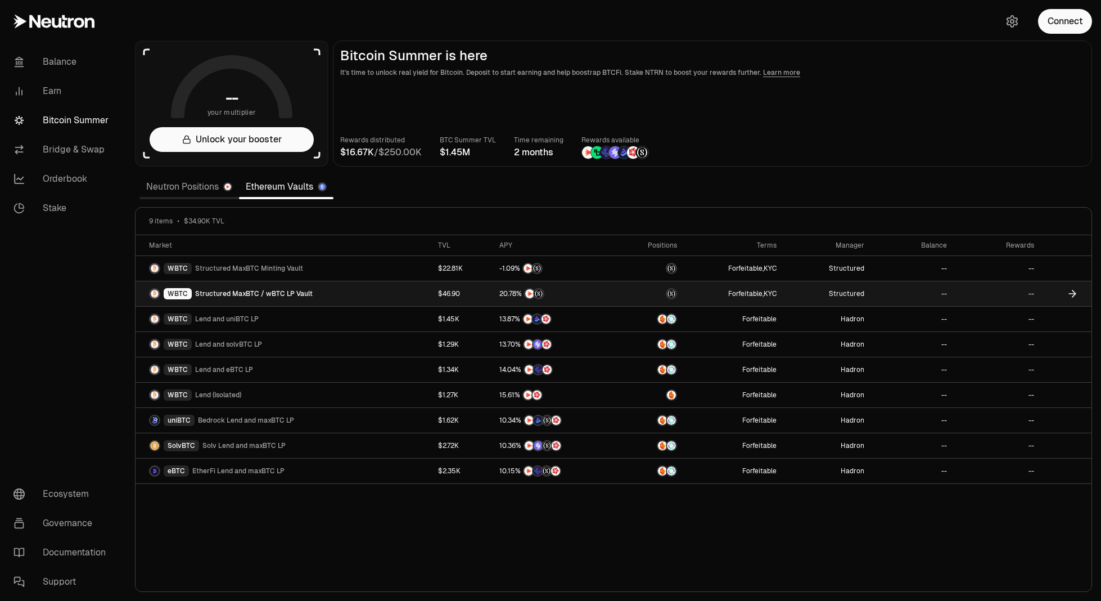
click at [291, 296] on span "Structured MaxBTC / wBTC LP Vault" at bounding box center [254, 293] width 118 height 9
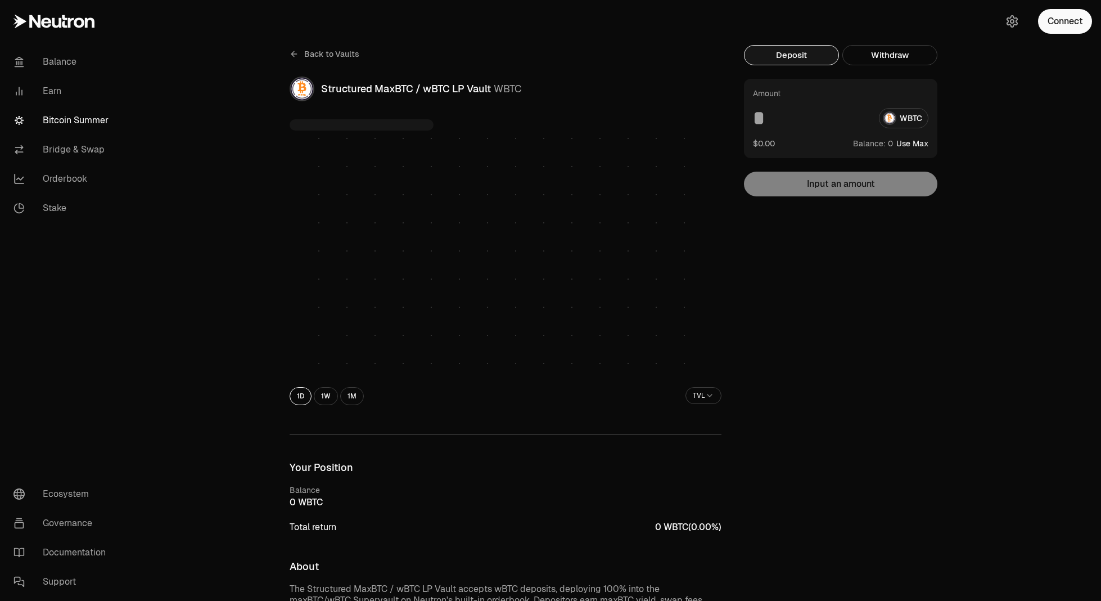
click at [361, 59] on div "Back to Vaults Structured MaxBTC / wBTC LP Vault WBTC" at bounding box center [506, 73] width 432 height 56
click at [339, 57] on span "Back to Vaults" at bounding box center [331, 53] width 55 height 11
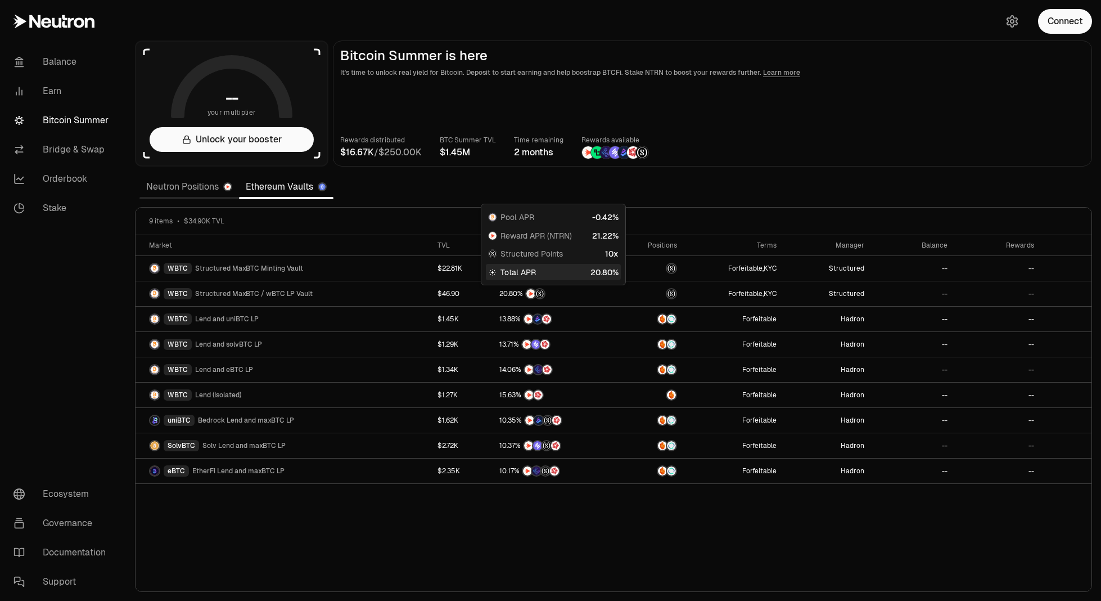
click at [1050, 142] on div "Rewards distributed / BTC Summer TVL Time remaining 2 months Rewards available" at bounding box center [712, 146] width 745 height 25
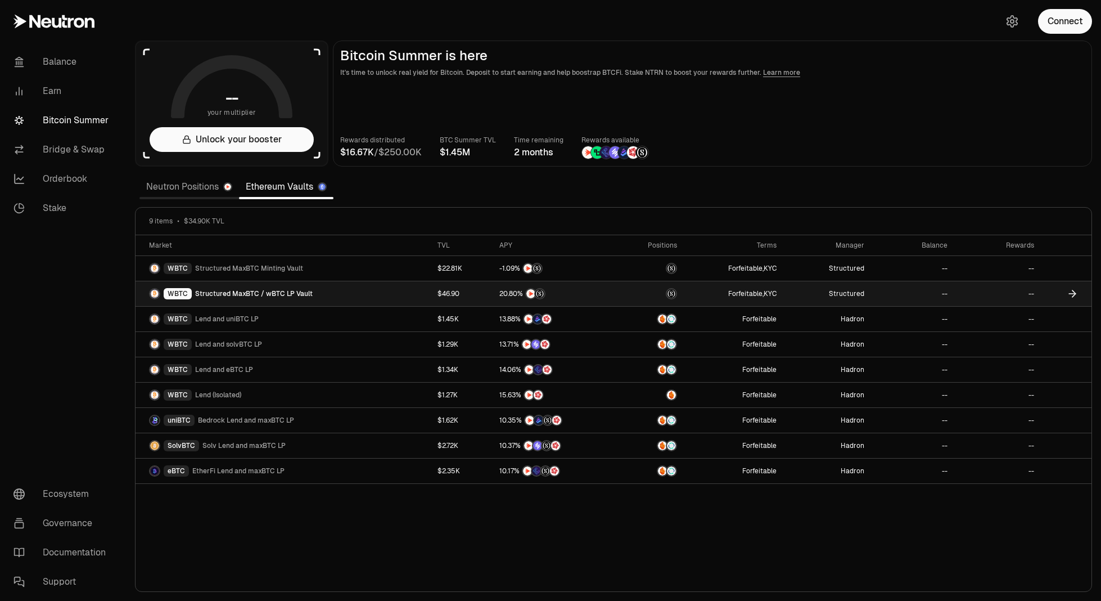
click at [268, 293] on span "Structured MaxBTC / wBTC LP Vault" at bounding box center [254, 293] width 118 height 9
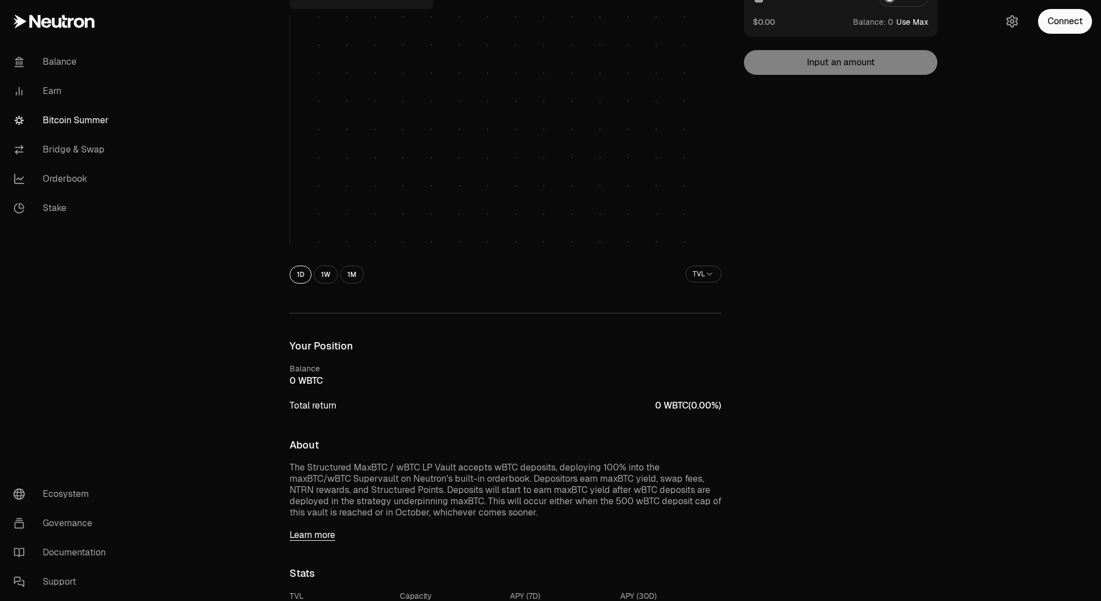
scroll to position [281, 0]
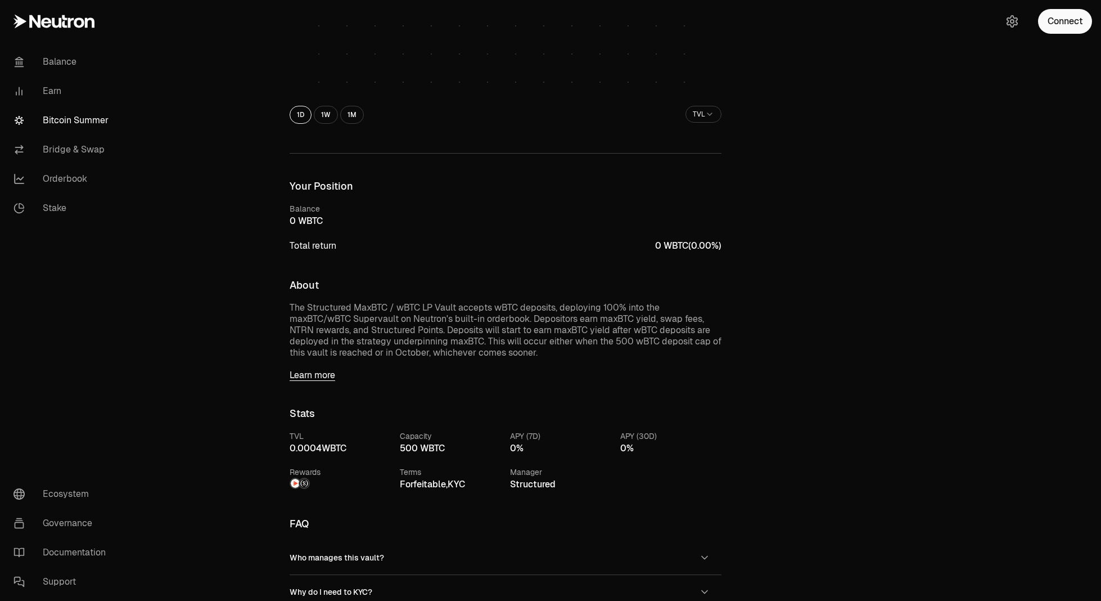
click at [313, 381] on div "Back to Vaults Structured MaxBTC / wBTC LP Vault WBTC 1D 1W 1M TVL Your Positio…" at bounding box center [505, 313] width 459 height 1099
click at [321, 375] on link "Learn more" at bounding box center [506, 374] width 432 height 11
click at [72, 117] on link "Bitcoin Summer" at bounding box center [62, 120] width 117 height 29
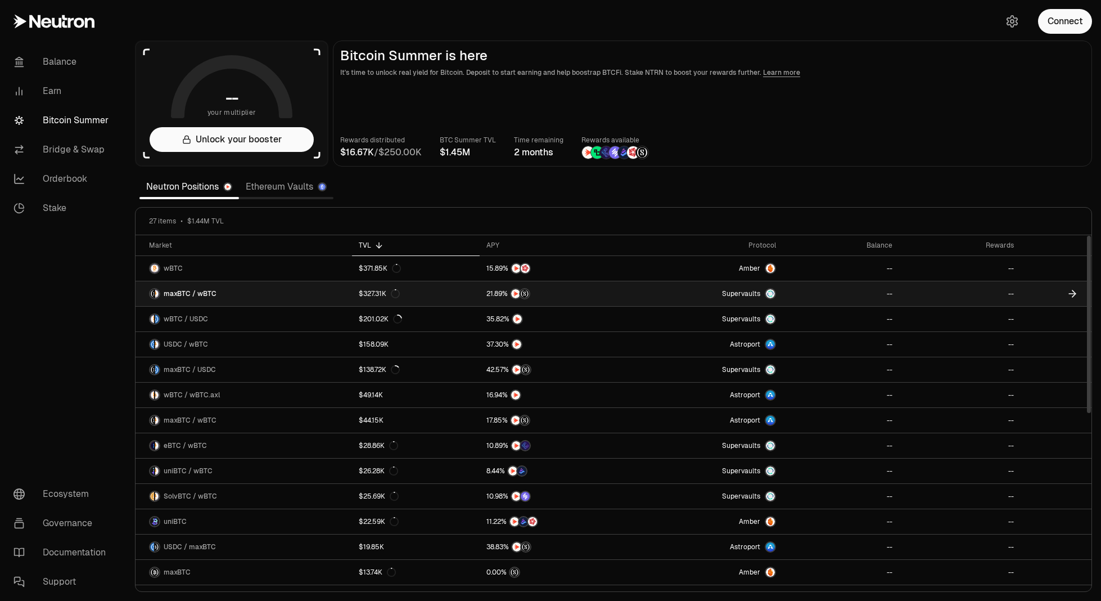
click at [257, 288] on link "maxBTC / wBTC" at bounding box center [244, 293] width 217 height 25
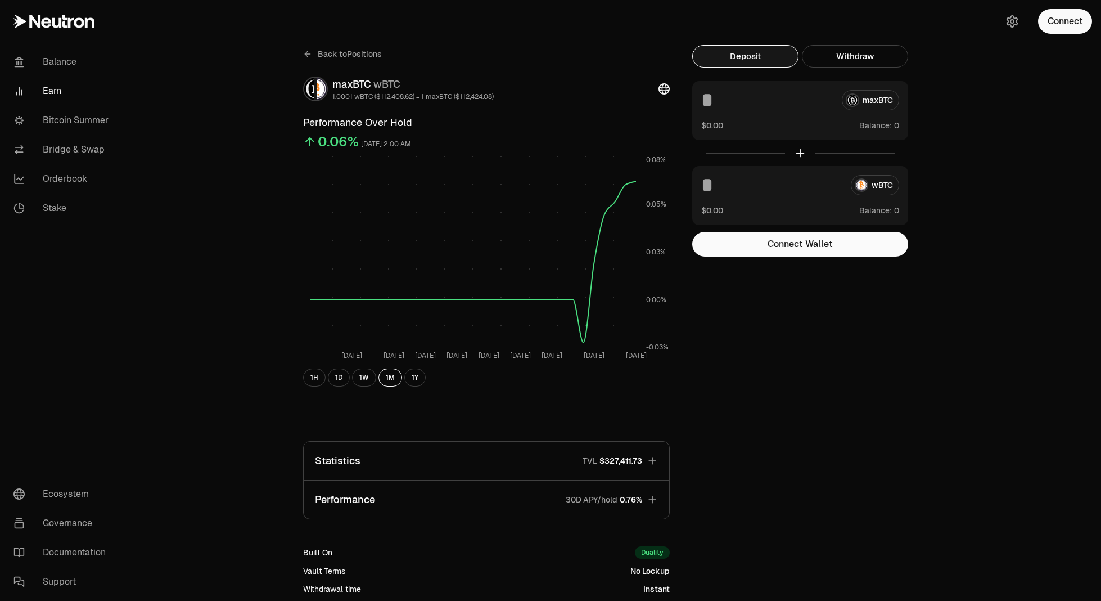
click at [1027, 98] on div "Back to Positions maxBTC wBTC 1.0001 wBTC ($112,408.62) = 1 maxBTC ($112,424.08…" at bounding box center [613, 369] width 975 height 739
click at [69, 145] on link "Bridge & Swap" at bounding box center [62, 149] width 117 height 29
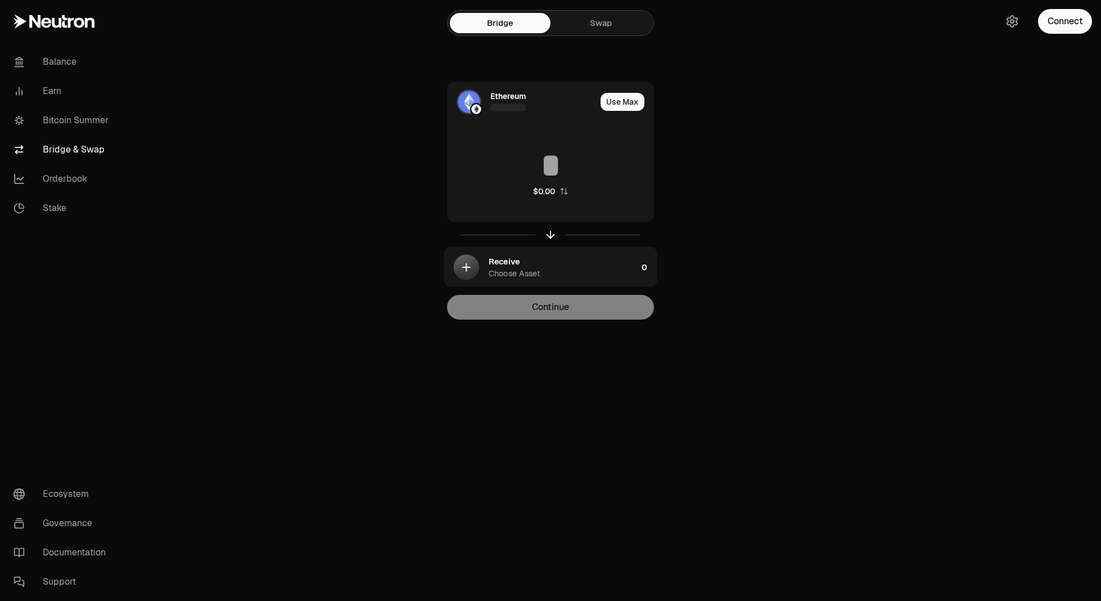
click at [611, 30] on link "Swap" at bounding box center [601, 23] width 101 height 20
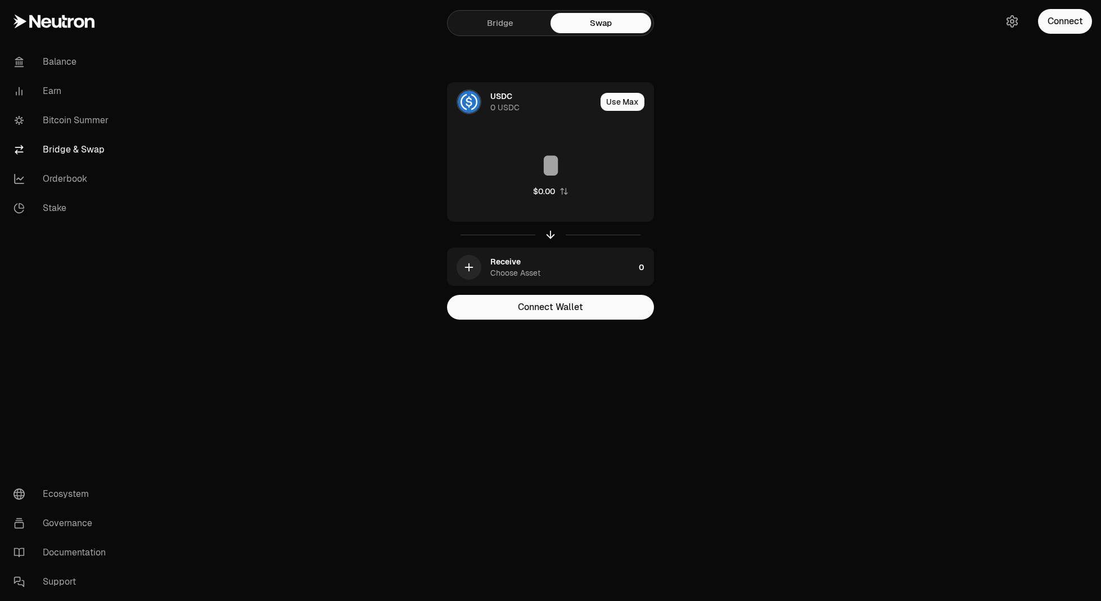
click at [1002, 389] on div "Balance Earn Bitcoin Summer Bridge & Swap Orderbook Stake Ecosystem Governance …" at bounding box center [613, 300] width 975 height 601
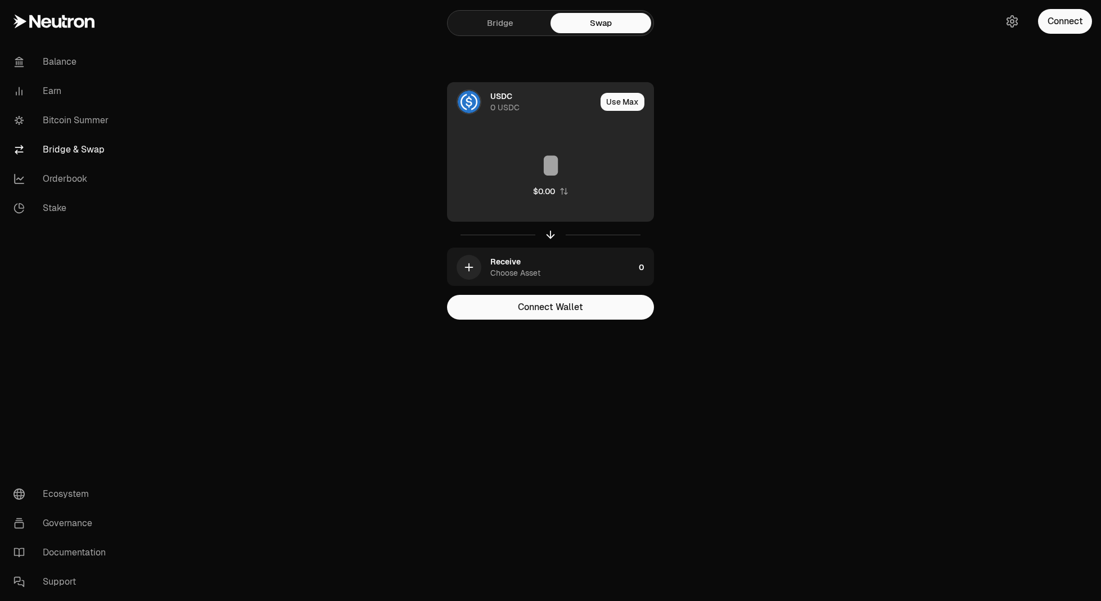
click at [506, 105] on div "0 USDC" at bounding box center [504, 107] width 29 height 11
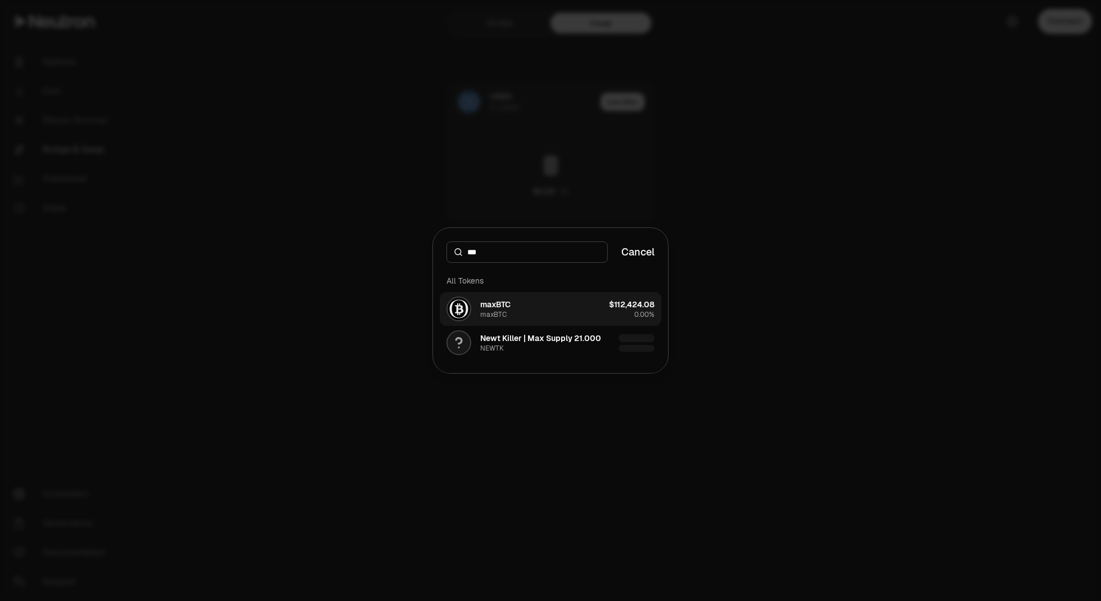
type input "***"
click at [533, 300] on button "maxBTC maxBTC $112,424.08 0.00%" at bounding box center [551, 309] width 222 height 34
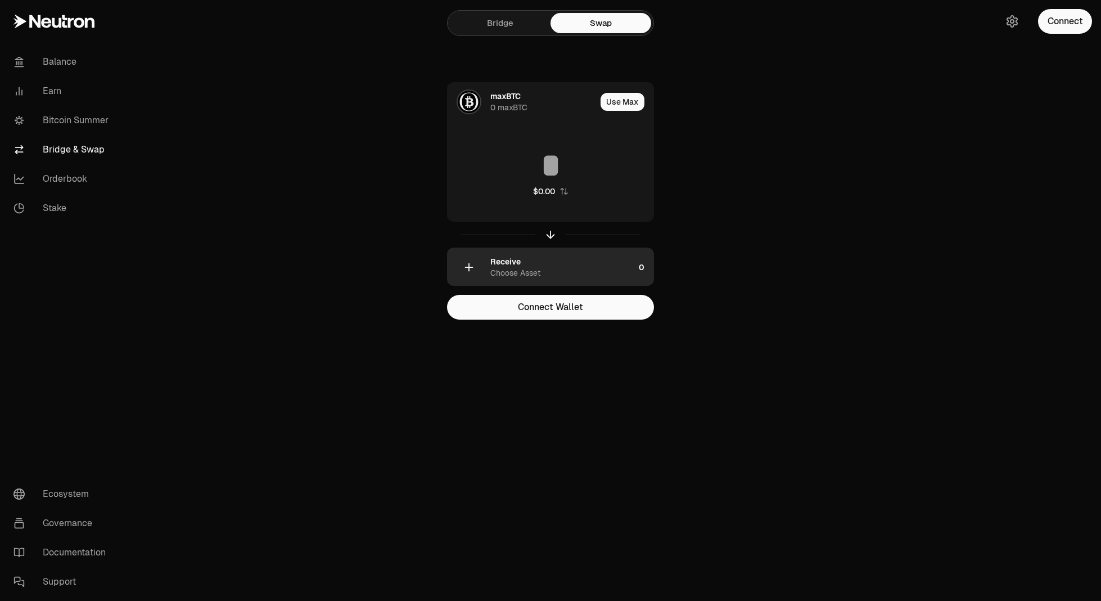
click at [544, 264] on div "Receive Choose Asset" at bounding box center [562, 267] width 144 height 22
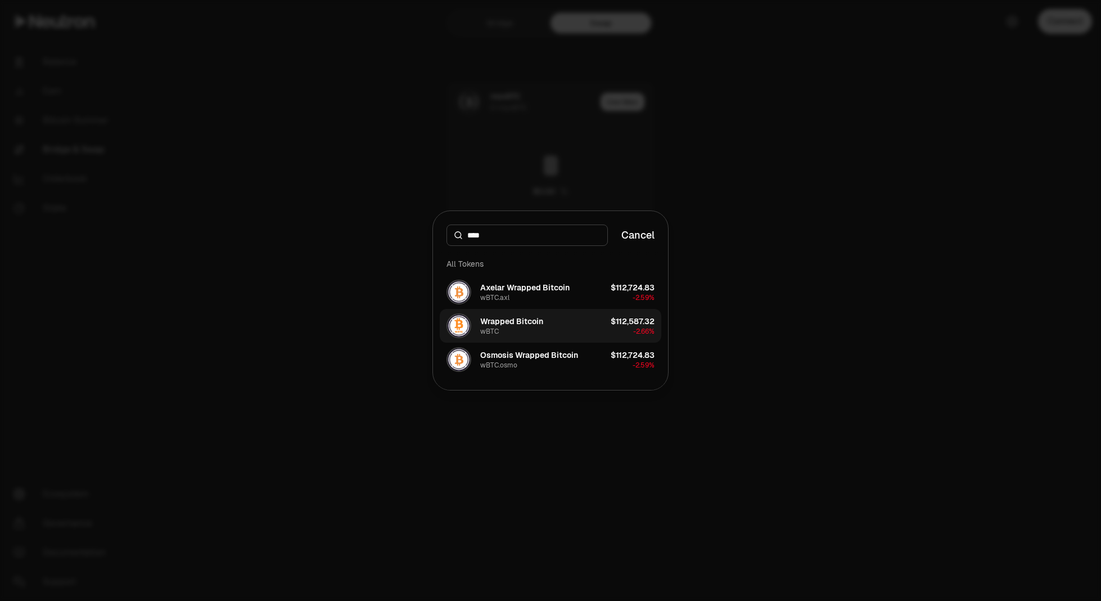
type input "****"
click at [561, 319] on button "Wrapped Bitcoin wBTC $112,587.32 -2.66%" at bounding box center [551, 326] width 222 height 34
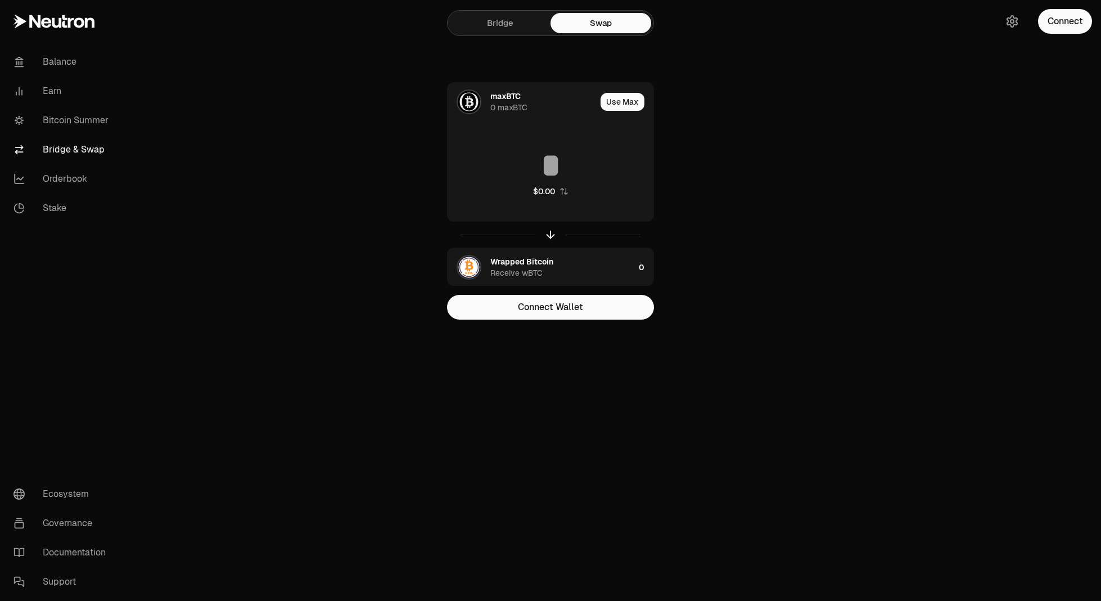
click at [515, 22] on link "Bridge" at bounding box center [500, 23] width 101 height 20
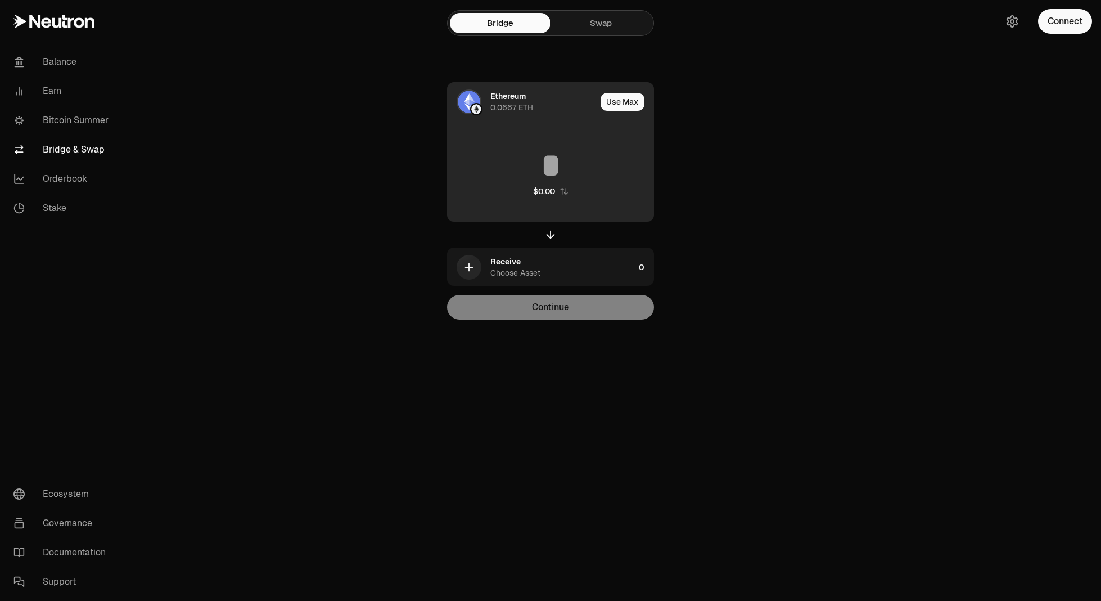
click at [543, 98] on div "Ethereum 0.0667 ETH" at bounding box center [543, 102] width 106 height 22
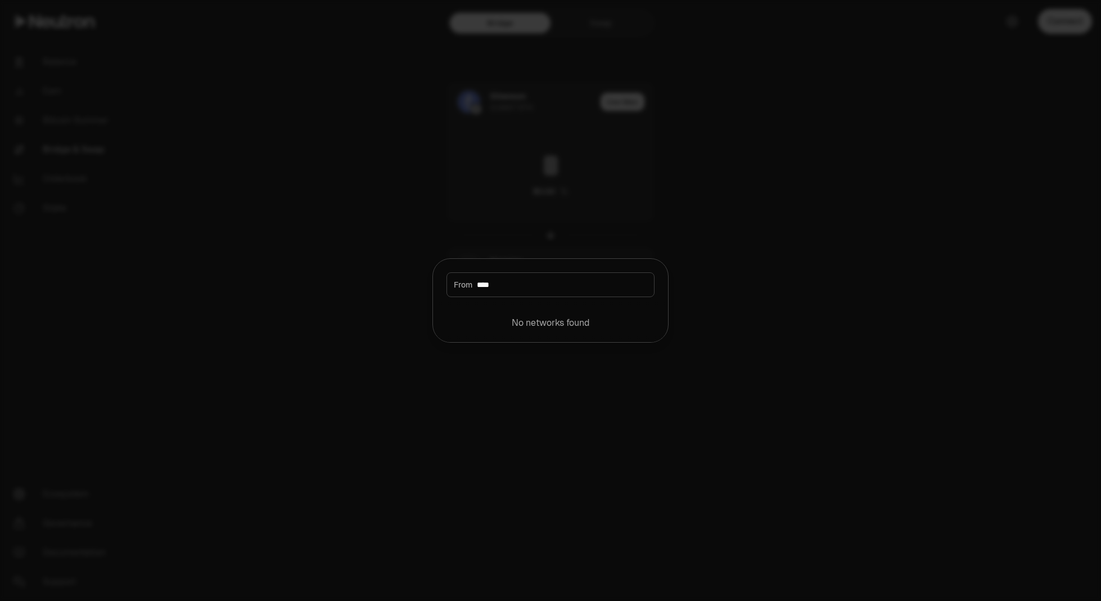
drag, startPoint x: 528, startPoint y: 287, endPoint x: 432, endPoint y: 288, distance: 96.2
click at [432, 288] on body "Balance Earn Bitcoin Summer Bridge & Swap Orderbook Stake Ecosystem Governance …" at bounding box center [550, 300] width 1101 height 601
type input "***"
click at [484, 309] on div "Neutron" at bounding box center [479, 319] width 64 height 25
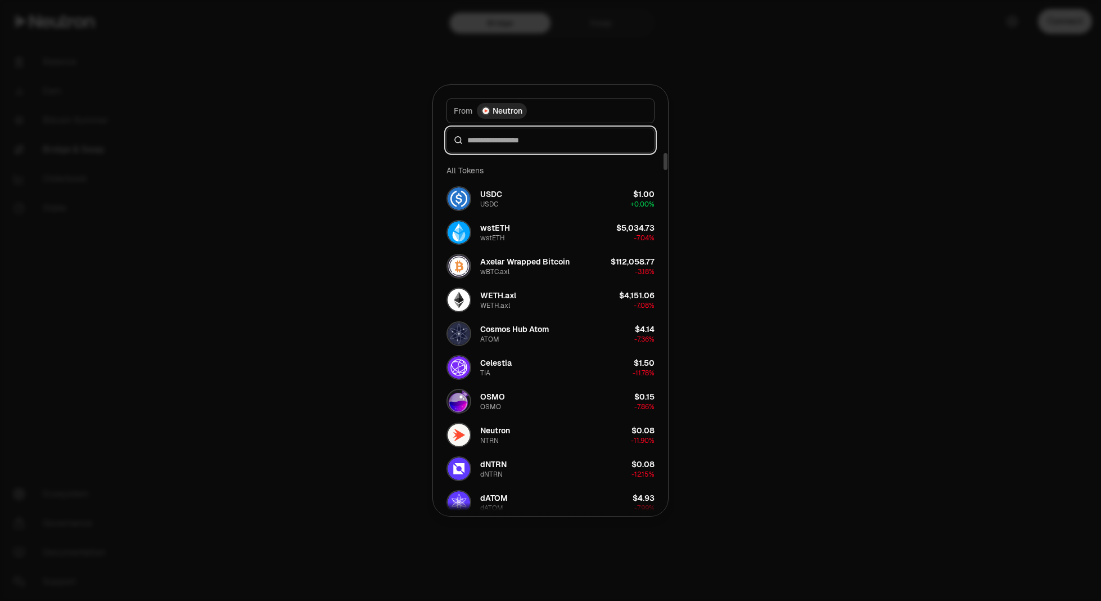
click at [529, 140] on input at bounding box center [557, 139] width 180 height 11
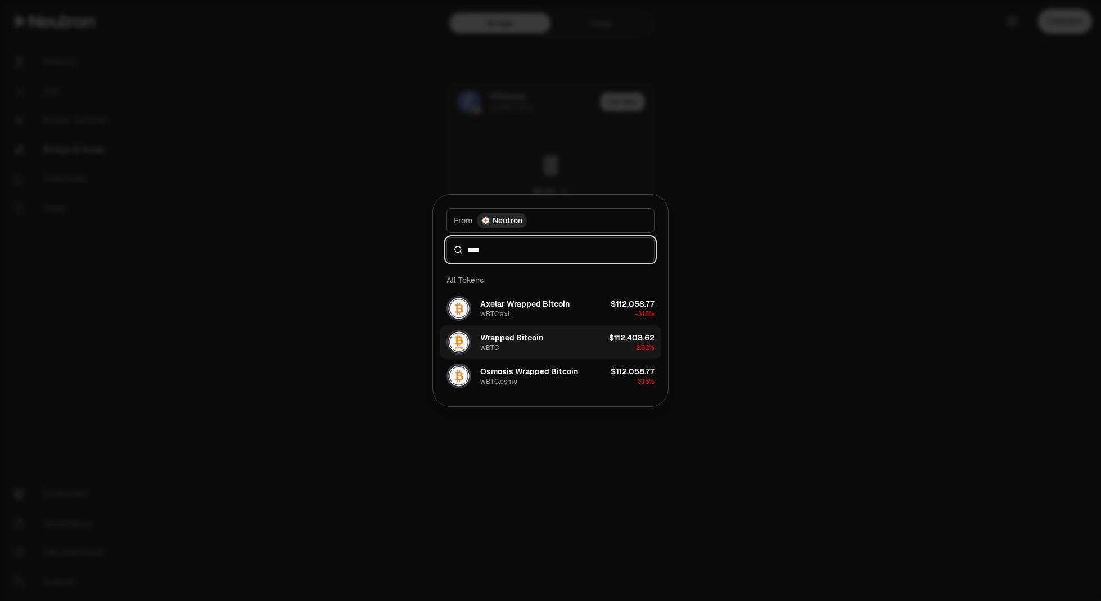
type input "****"
click at [525, 338] on div "Wrapped Bitcoin" at bounding box center [511, 337] width 63 height 11
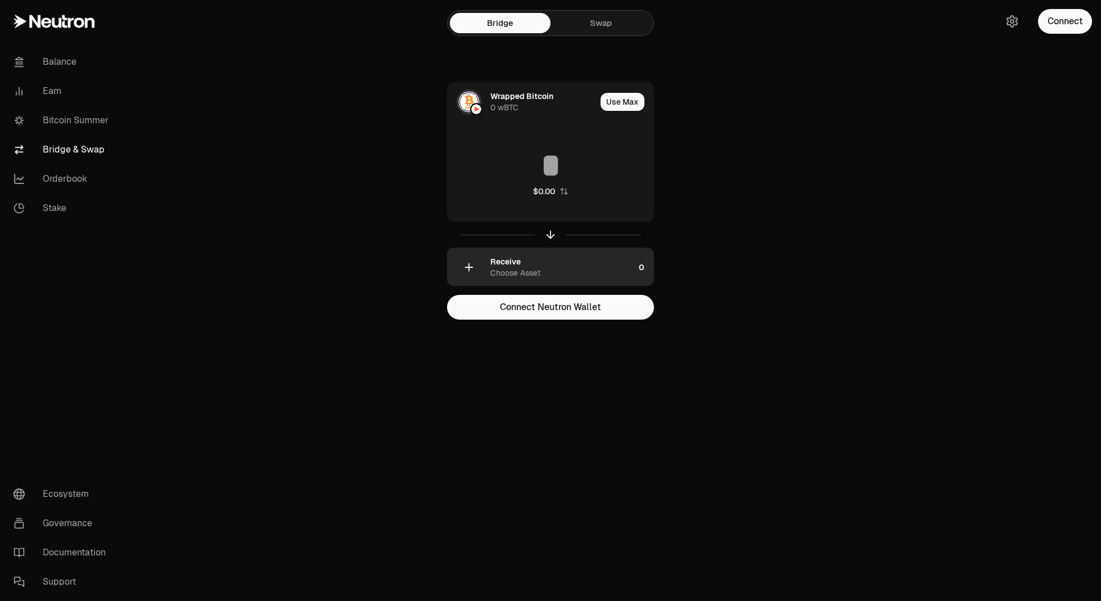
click at [518, 265] on div "Receive" at bounding box center [505, 261] width 30 height 11
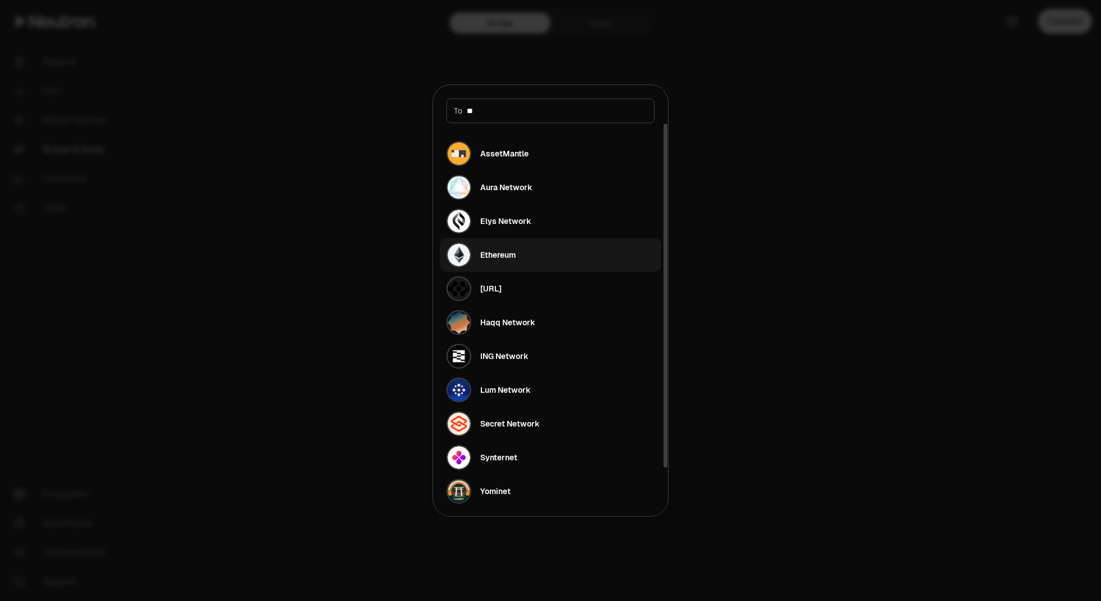
type input "**"
click at [520, 244] on button "Ethereum" at bounding box center [551, 255] width 222 height 34
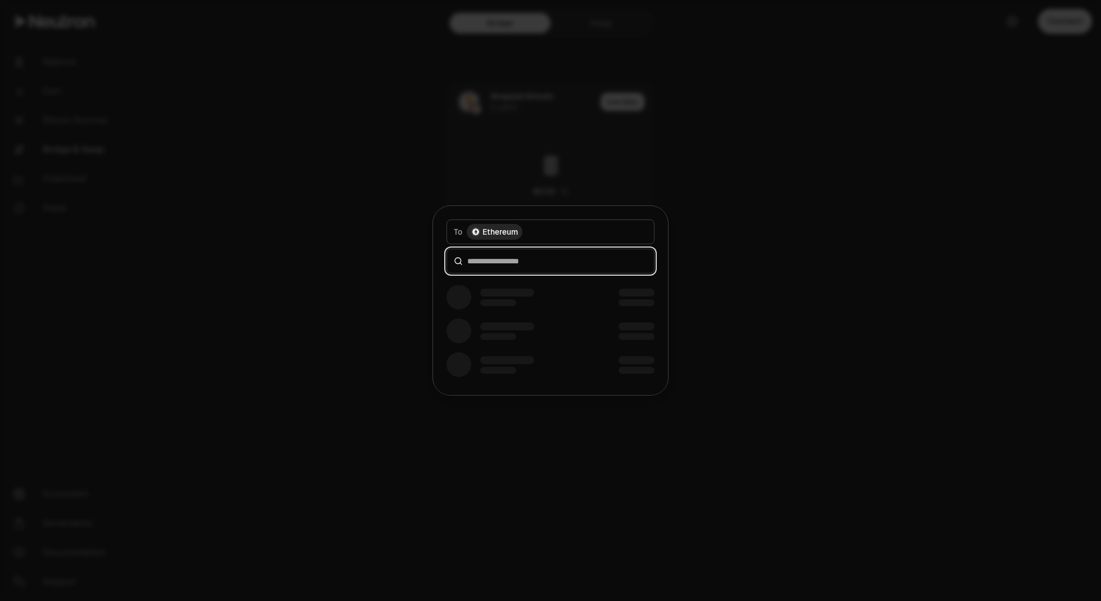
click at [520, 264] on input at bounding box center [557, 260] width 180 height 11
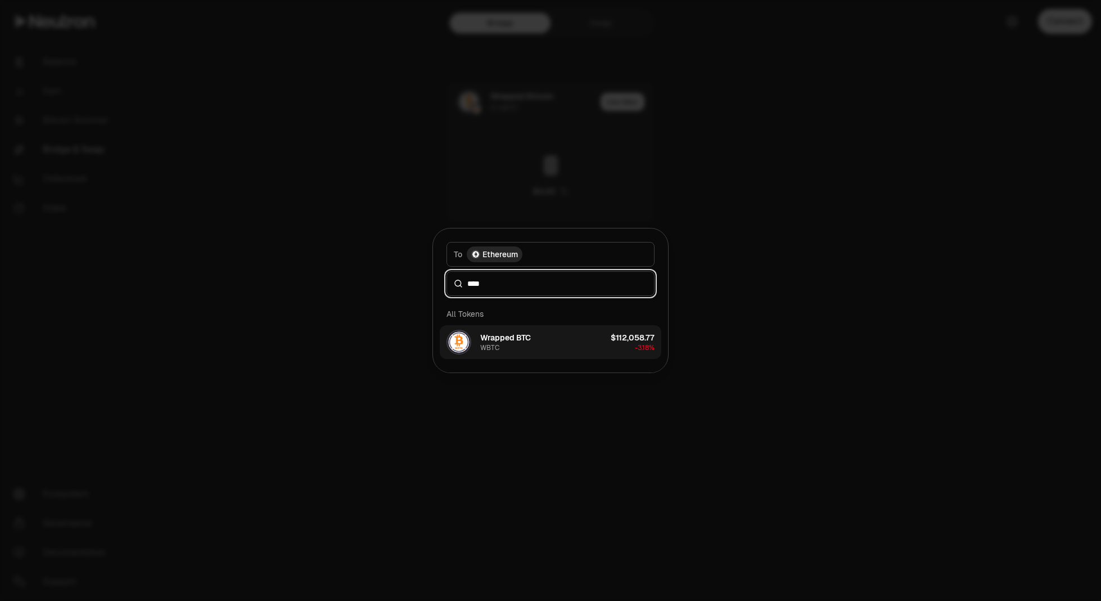
type input "****"
click at [530, 343] on div "Wrapped BTC WBTC" at bounding box center [505, 342] width 51 height 20
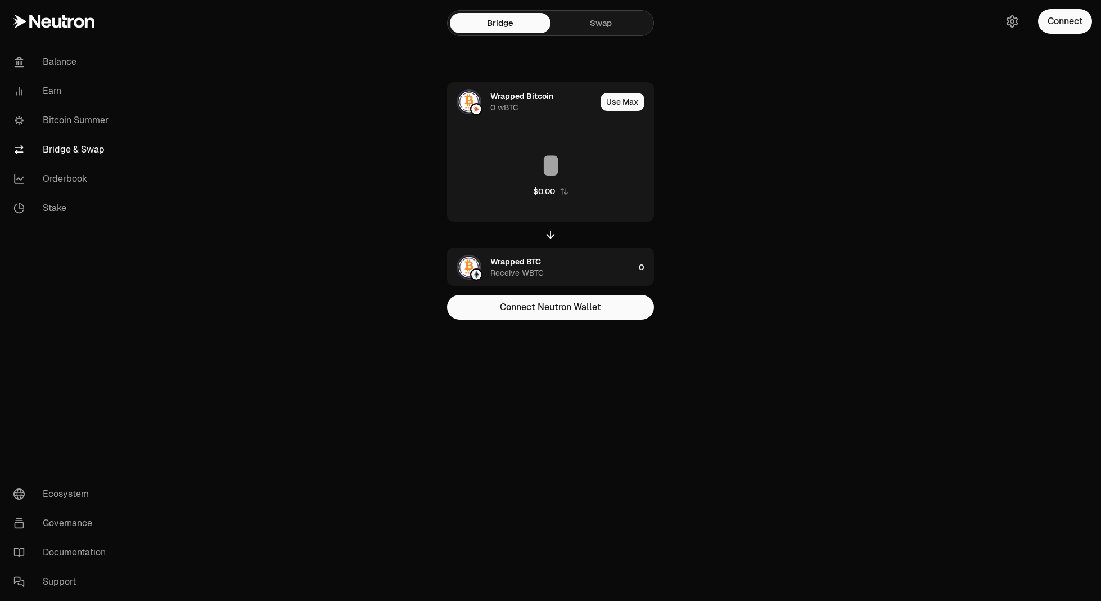
click at [743, 219] on div "Bridge Swap Wrapped Bitcoin 0 wBTC Use Max $0.00 Wrapped BTC Receive WBTC 0 Con…" at bounding box center [550, 182] width 405 height 364
